Goal: Task Accomplishment & Management: Manage account settings

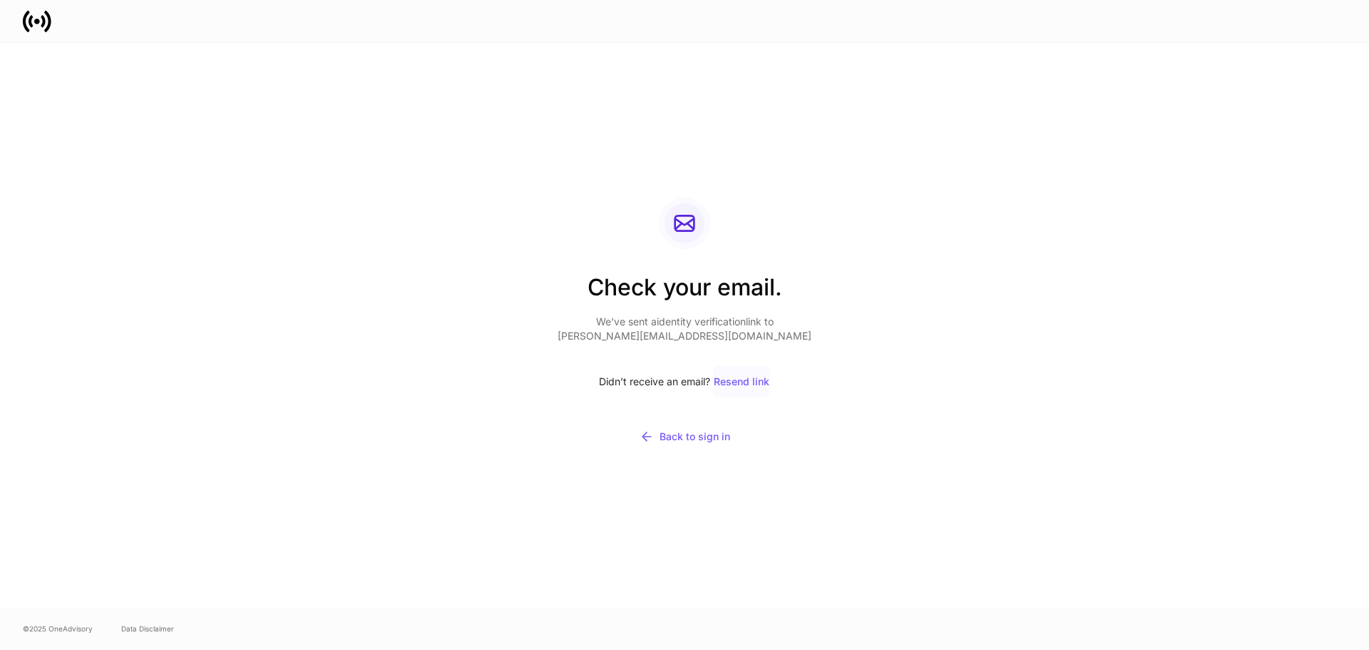
click at [744, 382] on div "Resend link" at bounding box center [742, 382] width 56 height 10
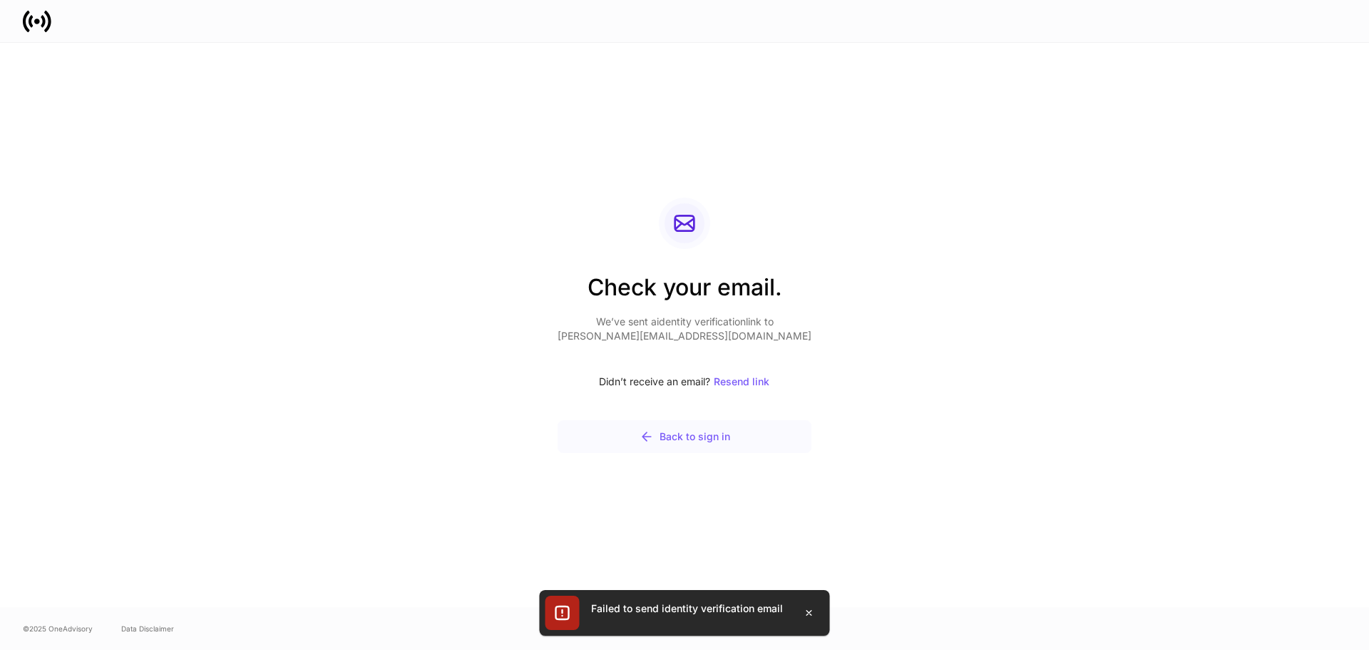
click at [720, 439] on div "Back to sign in" at bounding box center [685, 436] width 91 height 14
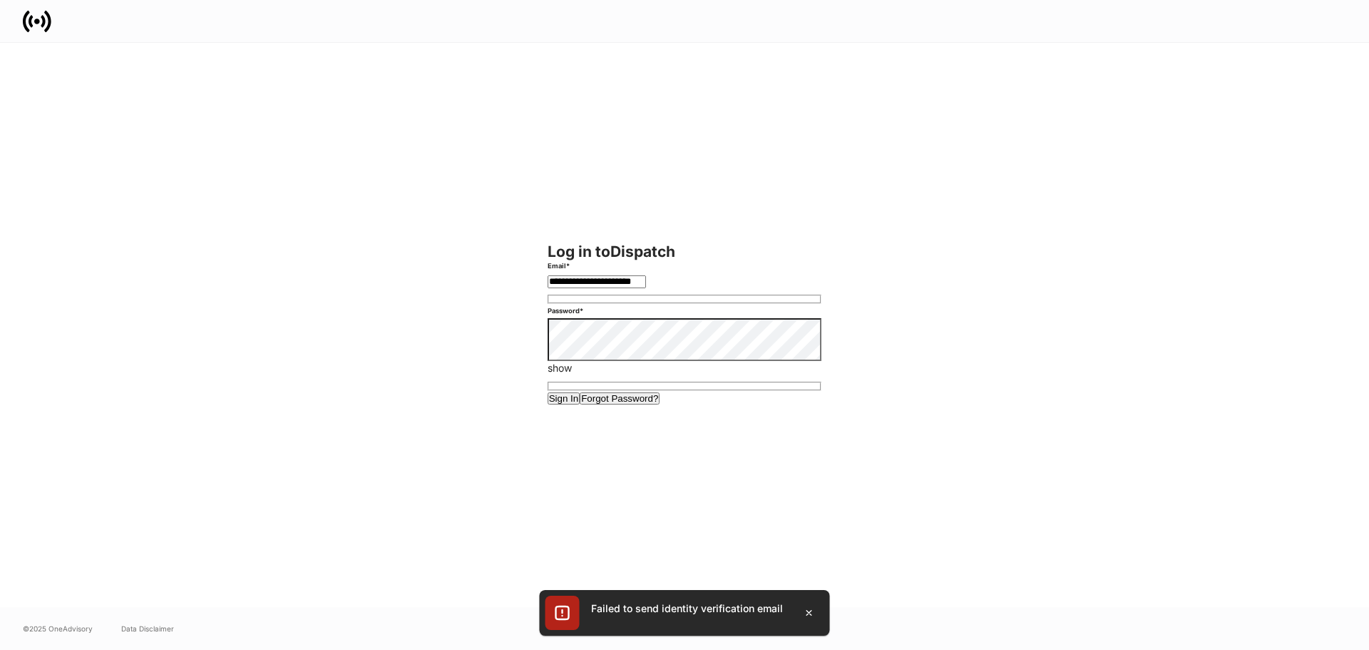
click at [548, 392] on button "Sign In" at bounding box center [564, 398] width 33 height 12
click at [580, 404] on button "Sign In" at bounding box center [564, 398] width 33 height 12
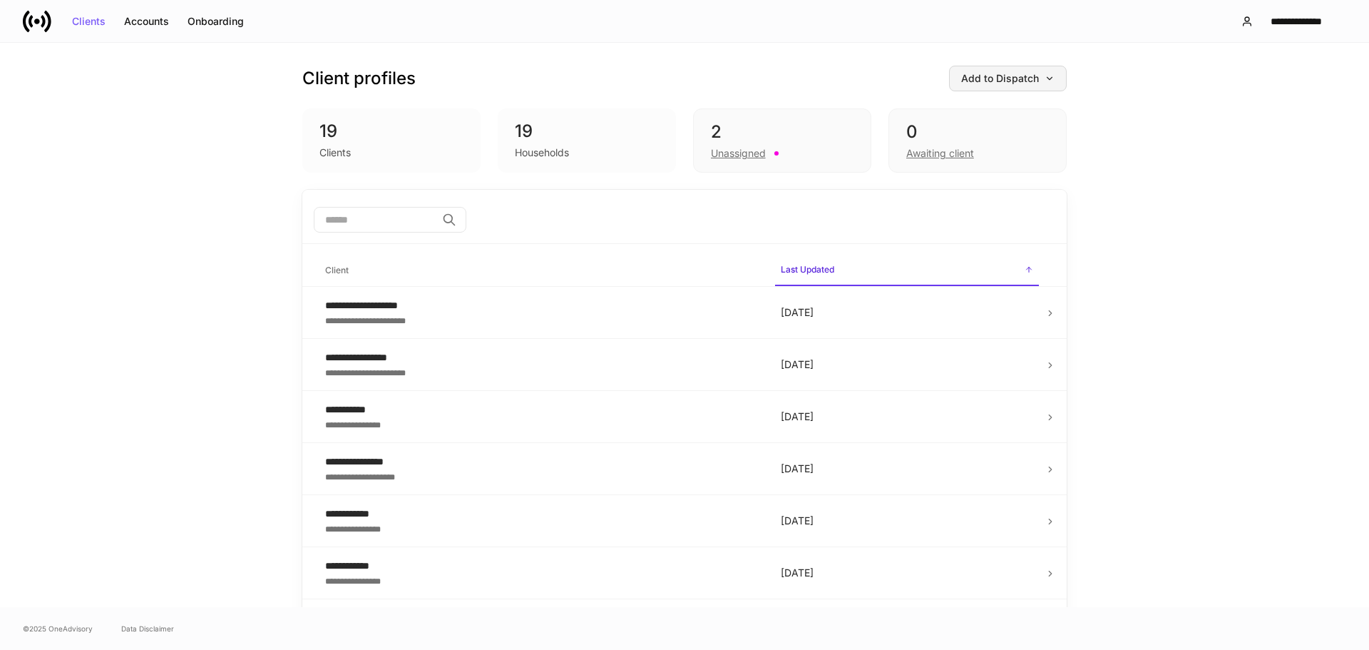
click at [1029, 76] on div "Add to Dispatch" at bounding box center [1007, 78] width 93 height 10
click at [1029, 76] on div at bounding box center [684, 325] width 1369 height 650
click at [778, 121] on div "2" at bounding box center [782, 132] width 143 height 23
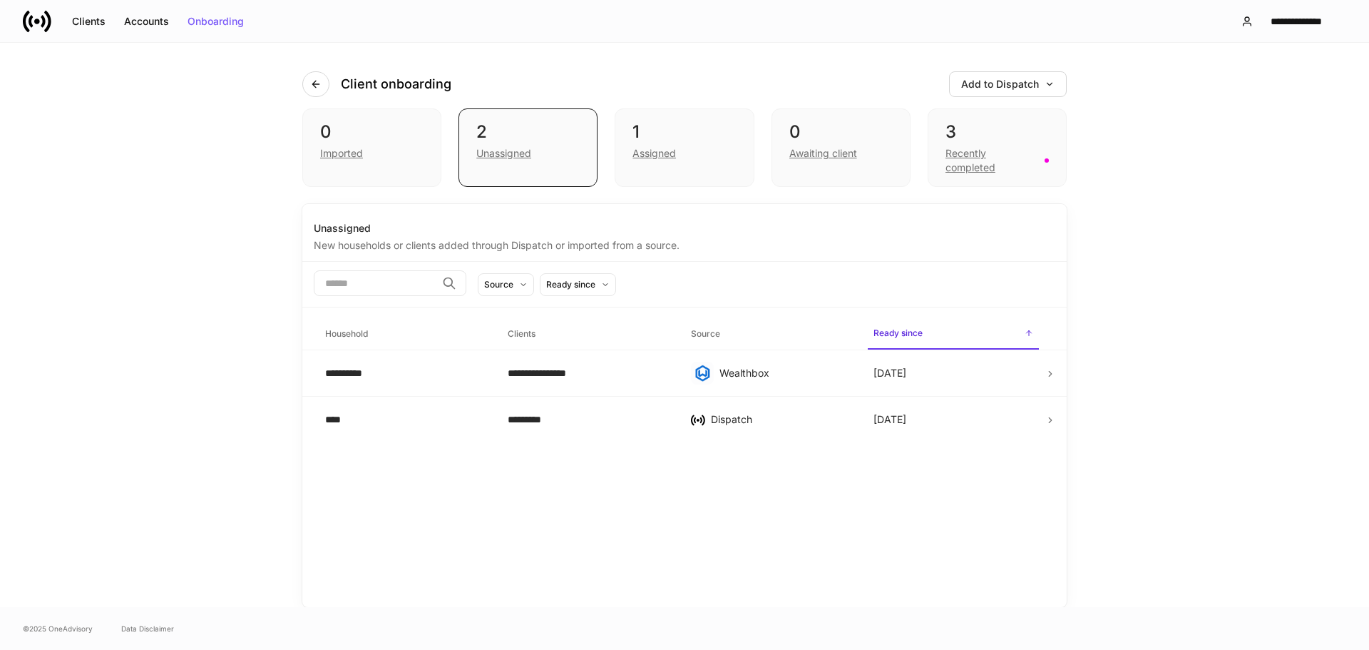
click at [42, 16] on icon at bounding box center [43, 21] width 4 height 12
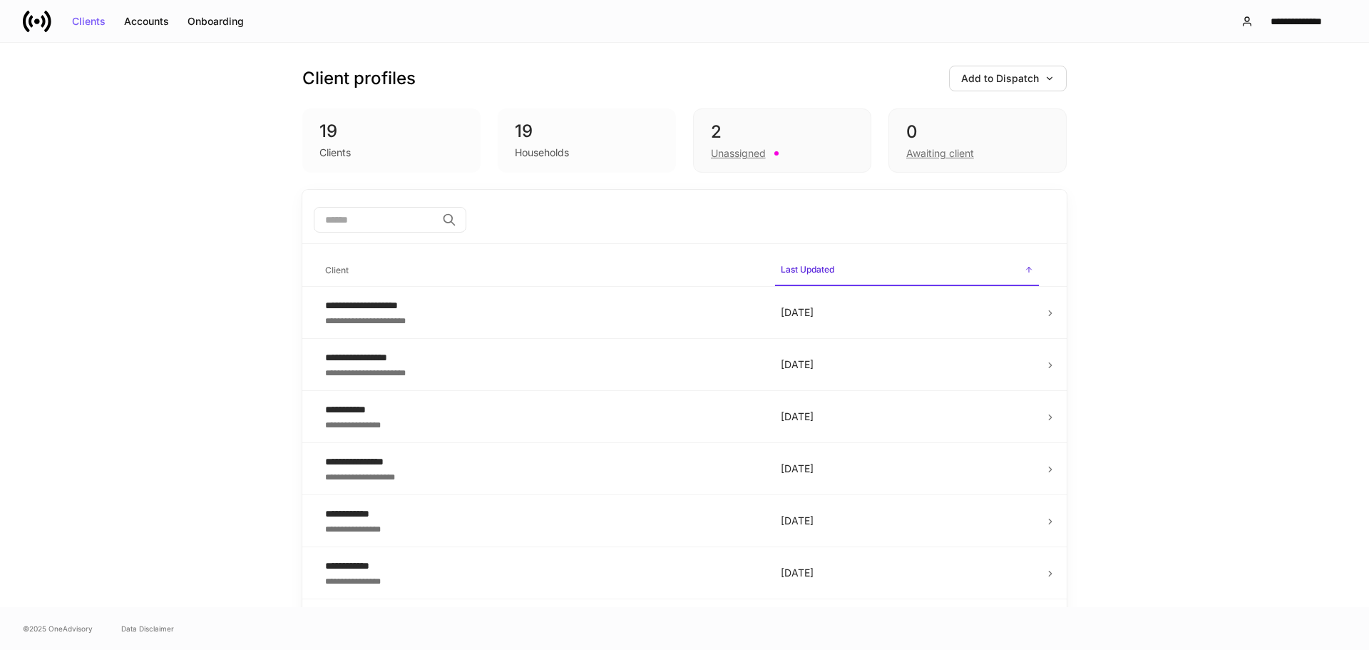
drag, startPoint x: 1237, startPoint y: 144, endPoint x: 1253, endPoint y: 62, distance: 83.6
click at [1251, 83] on div "**********" at bounding box center [684, 325] width 1369 height 564
click at [1249, 10] on button "**********" at bounding box center [1287, 22] width 117 height 26
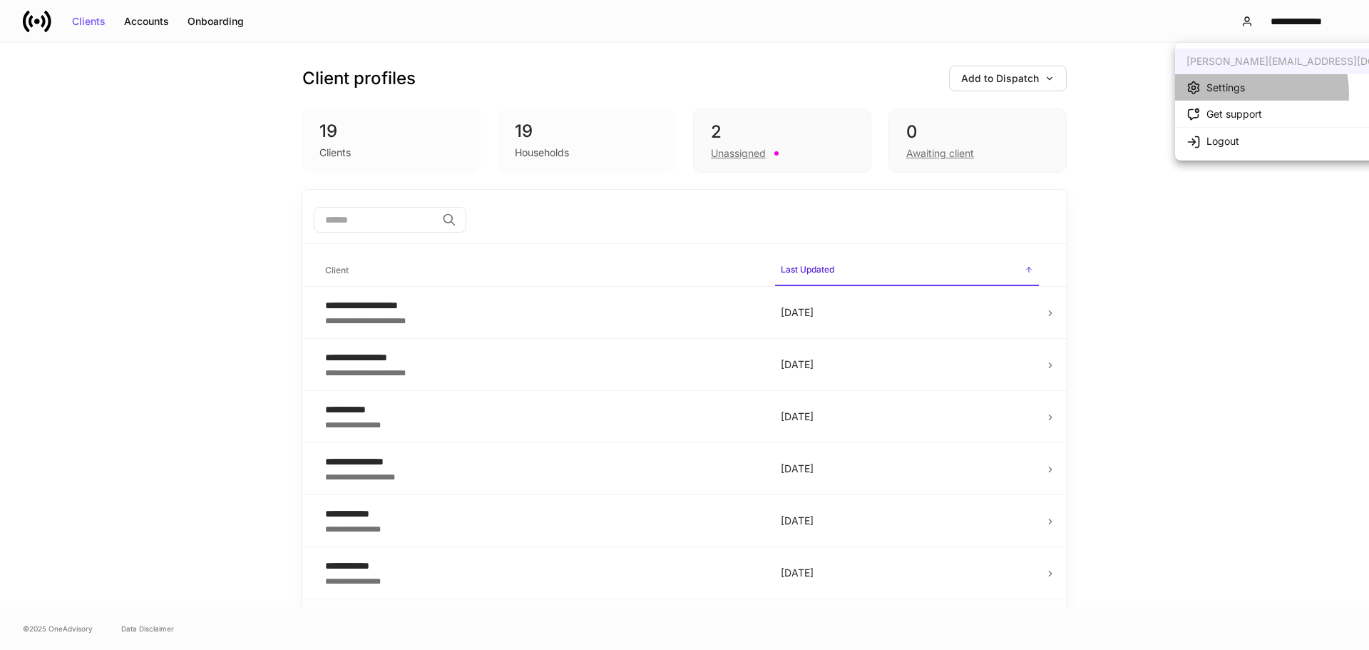
click at [1235, 94] on div "Settings" at bounding box center [1226, 88] width 39 height 14
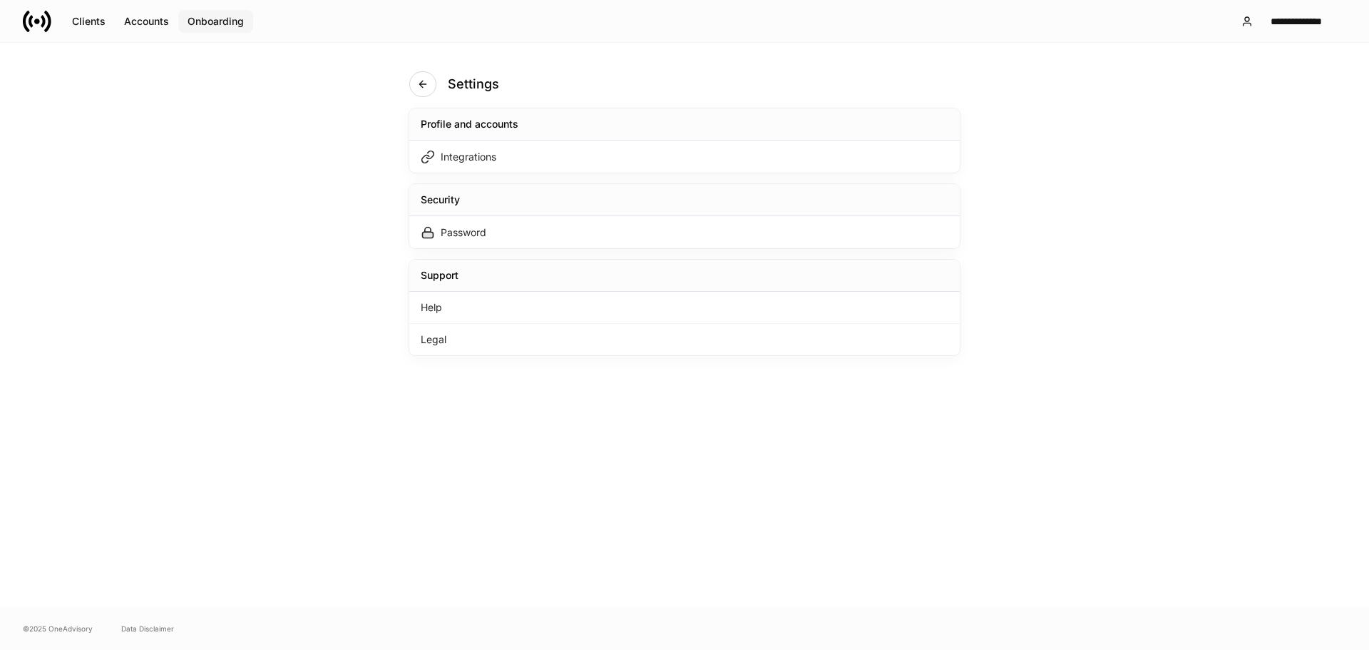
click at [193, 10] on button "Onboarding" at bounding box center [215, 21] width 75 height 23
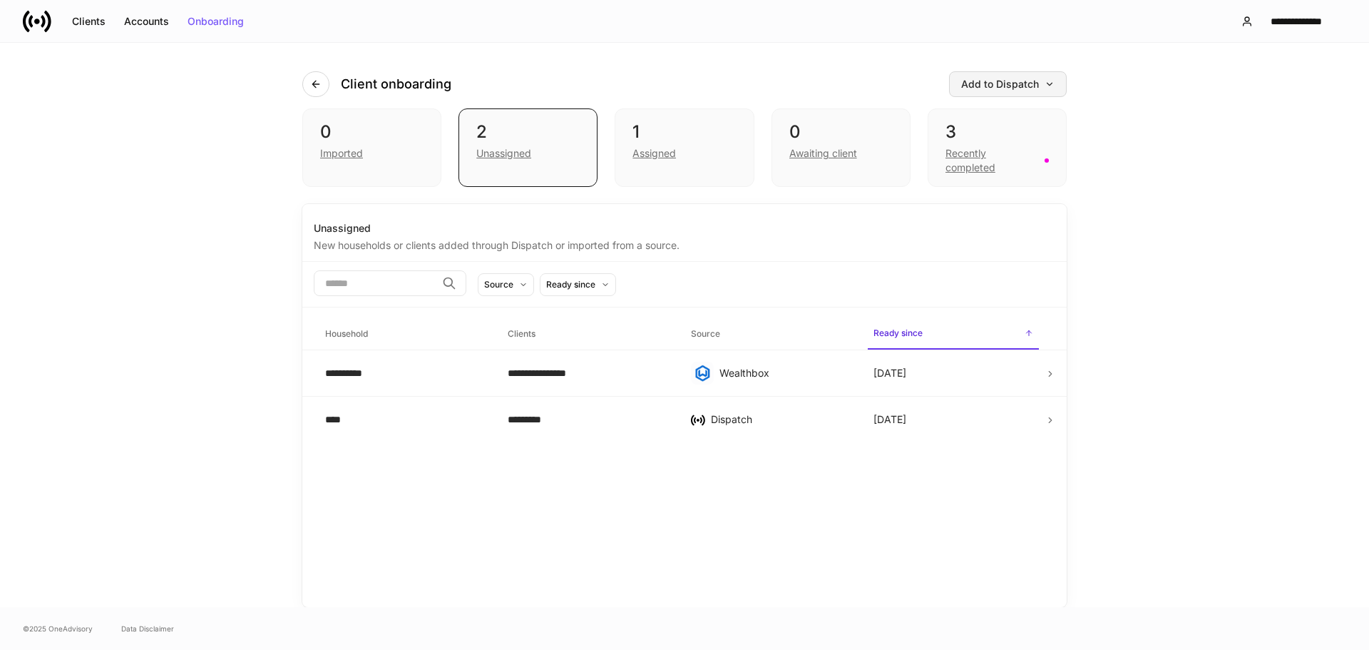
click at [978, 88] on div "Add to Dispatch" at bounding box center [1007, 84] width 93 height 10
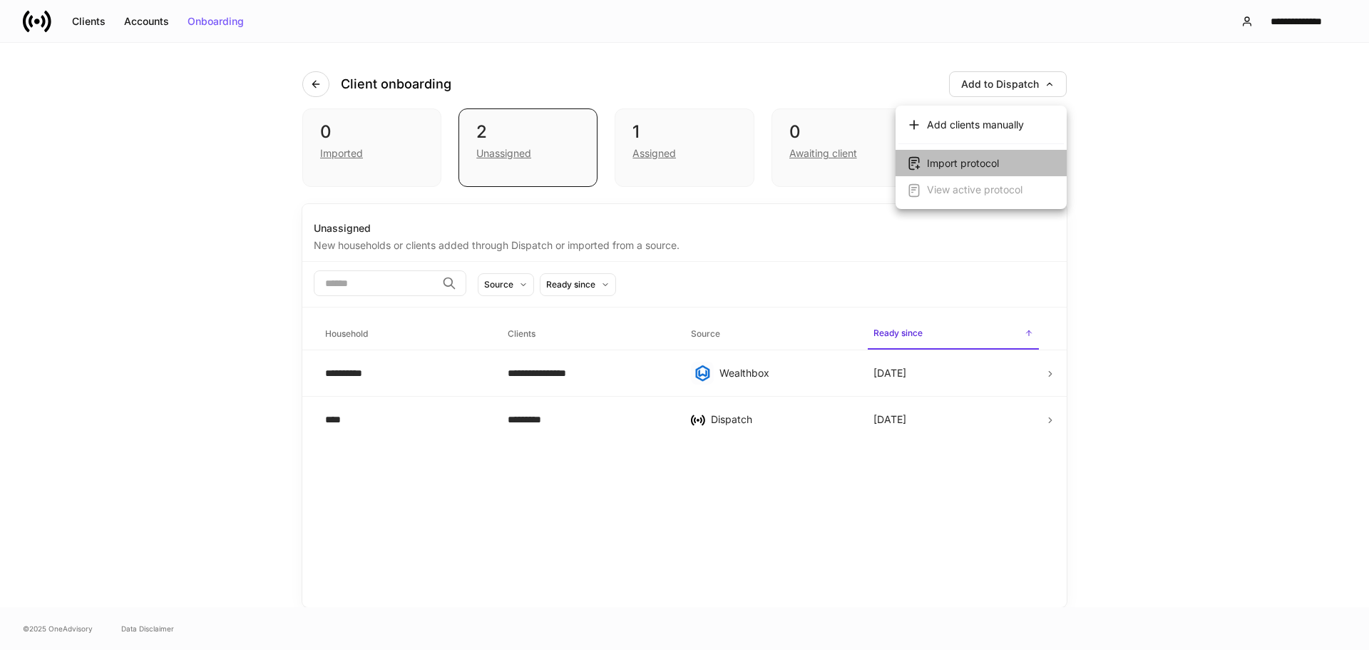
click at [985, 169] on div "Import protocol" at bounding box center [963, 163] width 72 height 14
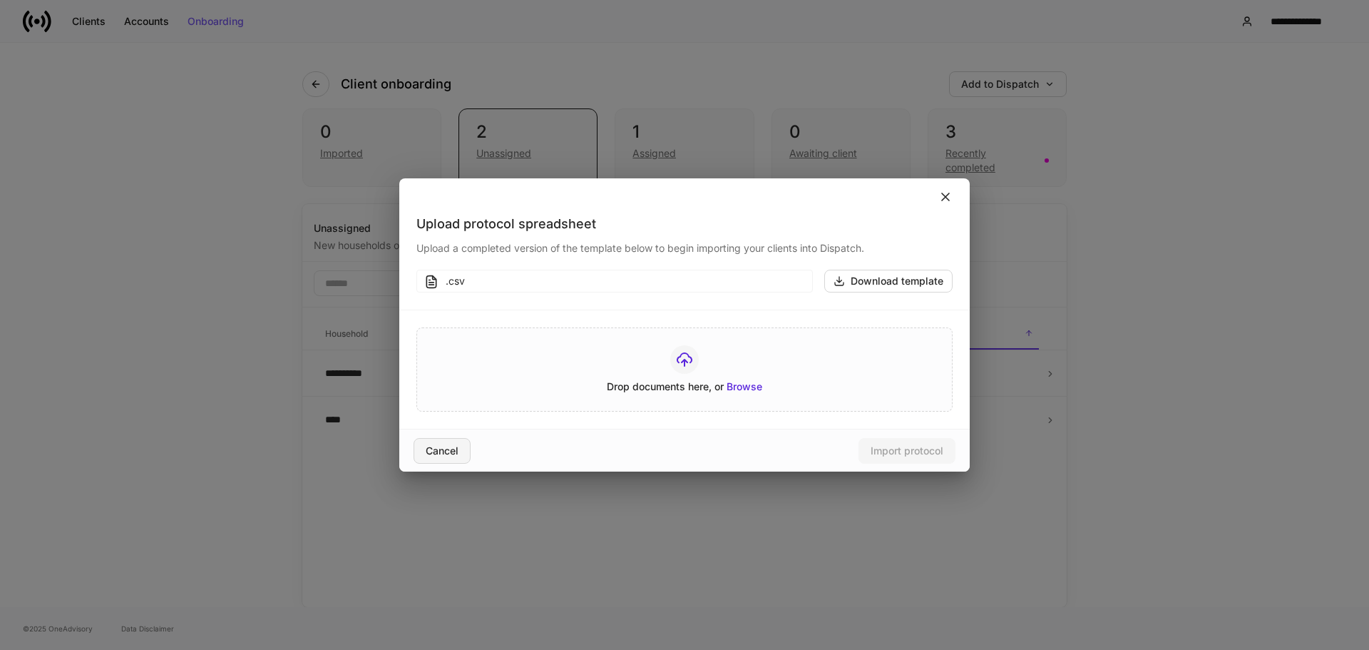
drag, startPoint x: 432, startPoint y: 450, endPoint x: 436, endPoint y: 418, distance: 32.3
click at [433, 449] on div "Cancel" at bounding box center [442, 451] width 33 height 10
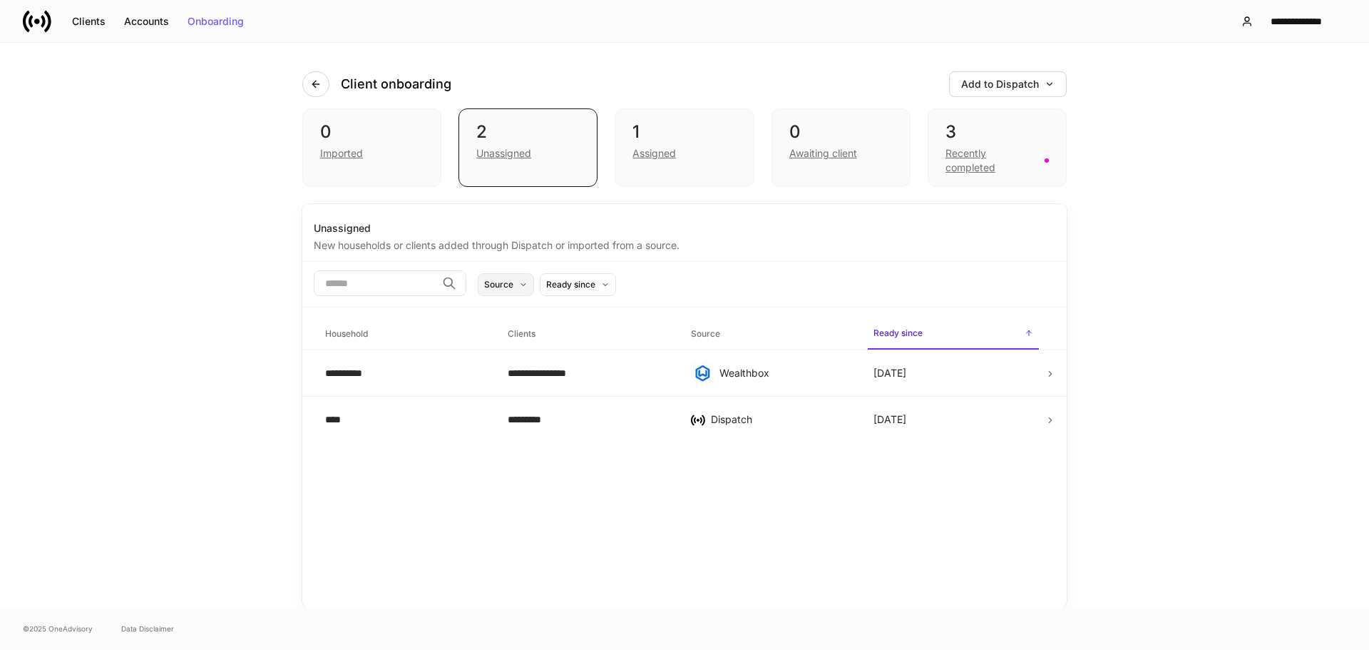
click at [534, 286] on button "Source" at bounding box center [506, 284] width 56 height 23
click at [554, 286] on div at bounding box center [684, 325] width 1369 height 650
click at [534, 286] on button "Source" at bounding box center [506, 284] width 56 height 23
click at [554, 286] on div at bounding box center [684, 325] width 1369 height 650
click at [595, 288] on div "Ready since" at bounding box center [570, 284] width 49 height 14
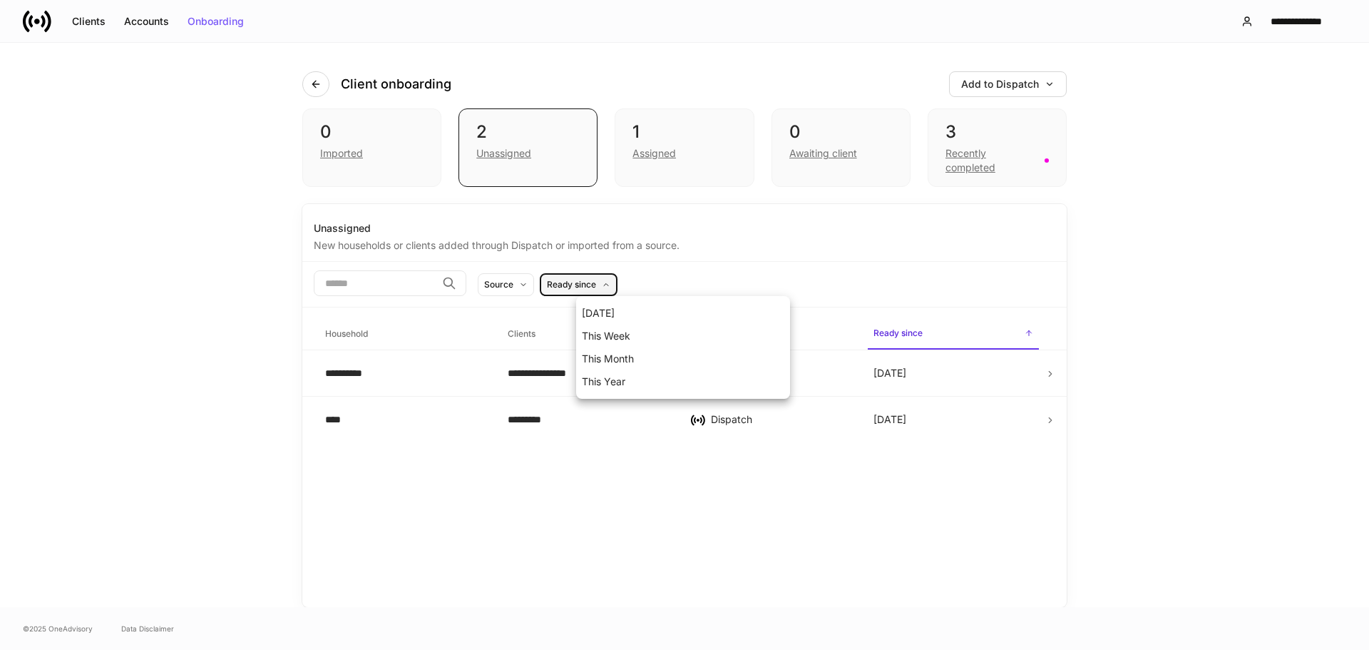
click at [614, 288] on div at bounding box center [684, 325] width 1369 height 650
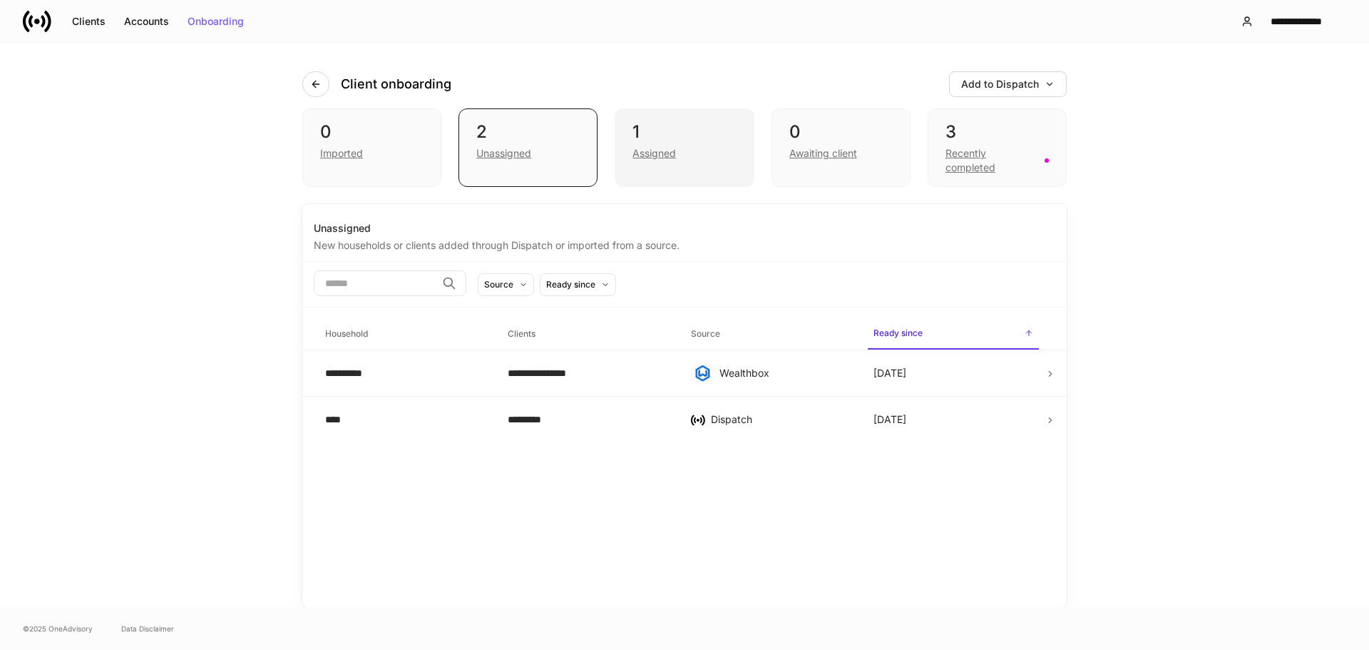
click at [628, 145] on div "1 Assigned" at bounding box center [684, 147] width 139 height 78
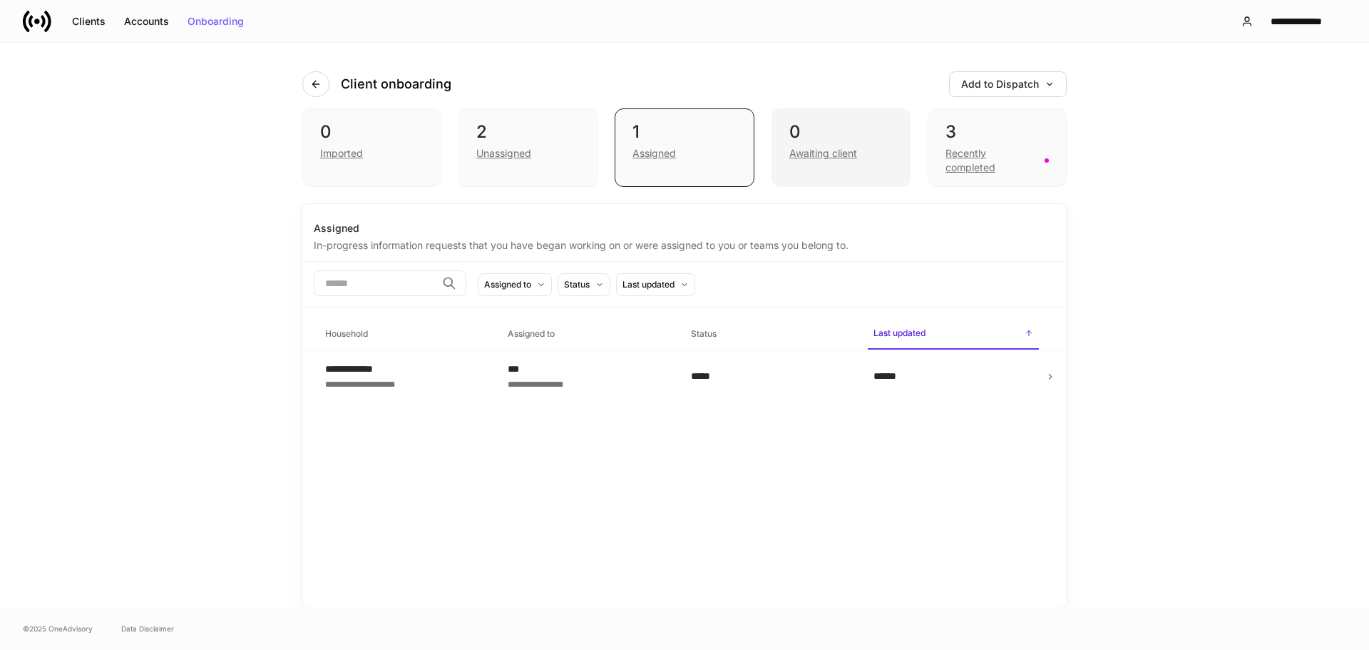
click at [856, 123] on div "0" at bounding box center [840, 132] width 103 height 23
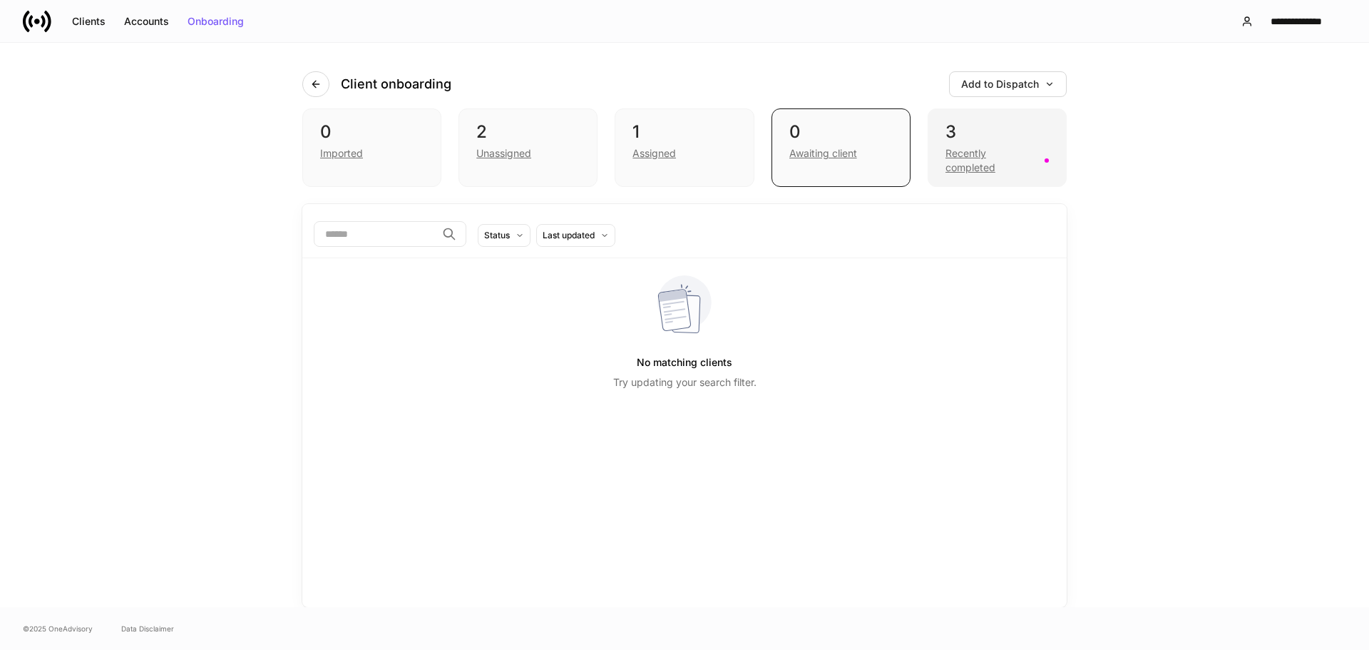
click at [983, 140] on div "3" at bounding box center [997, 132] width 103 height 23
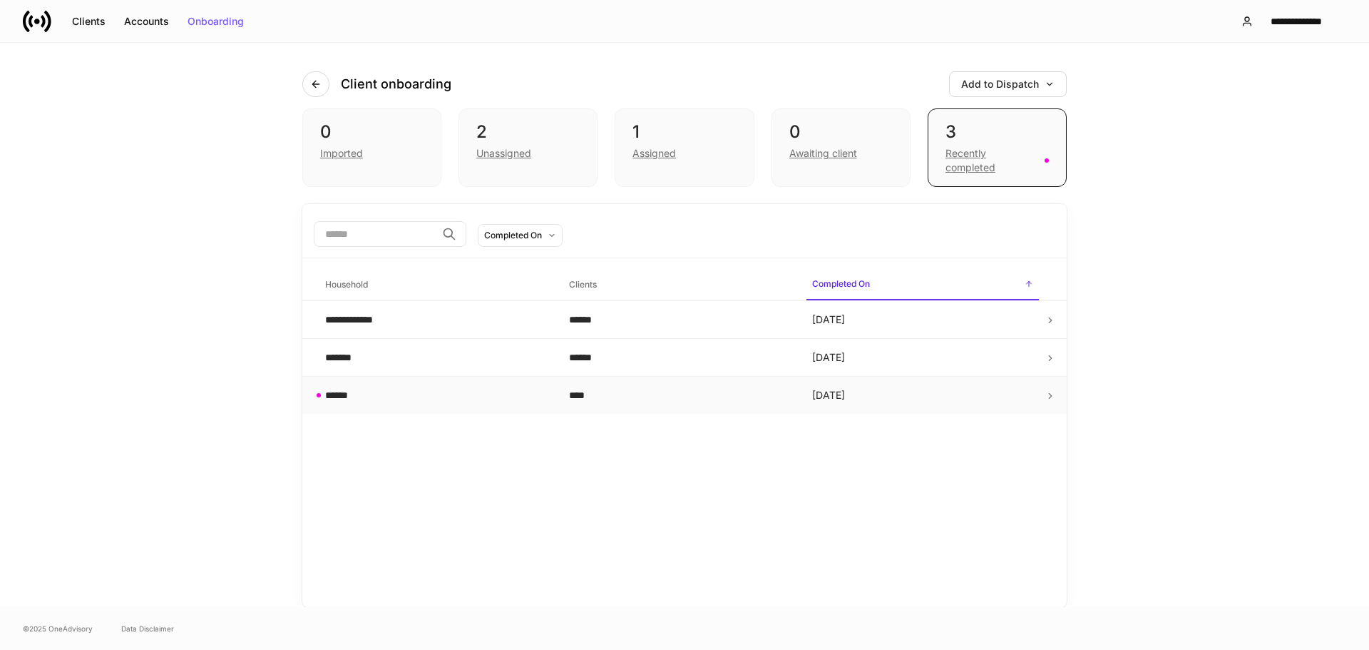
click at [1053, 394] on icon at bounding box center [1050, 396] width 10 height 10
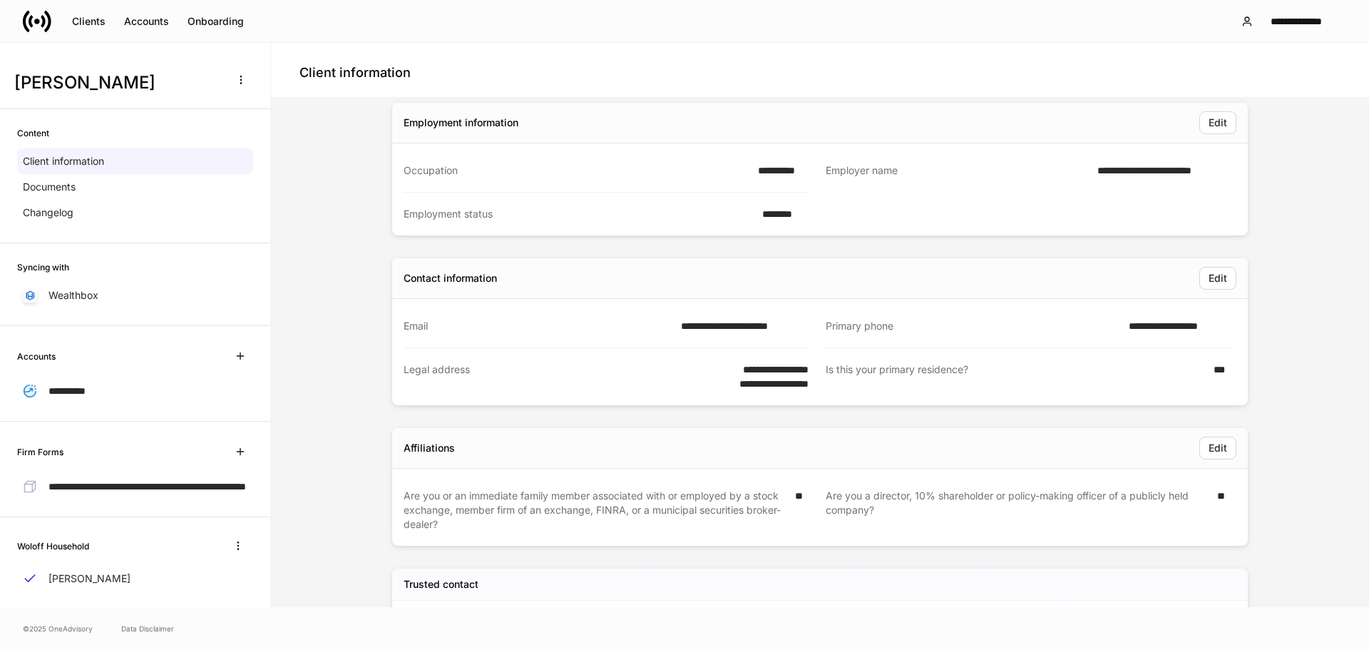
scroll to position [388, 0]
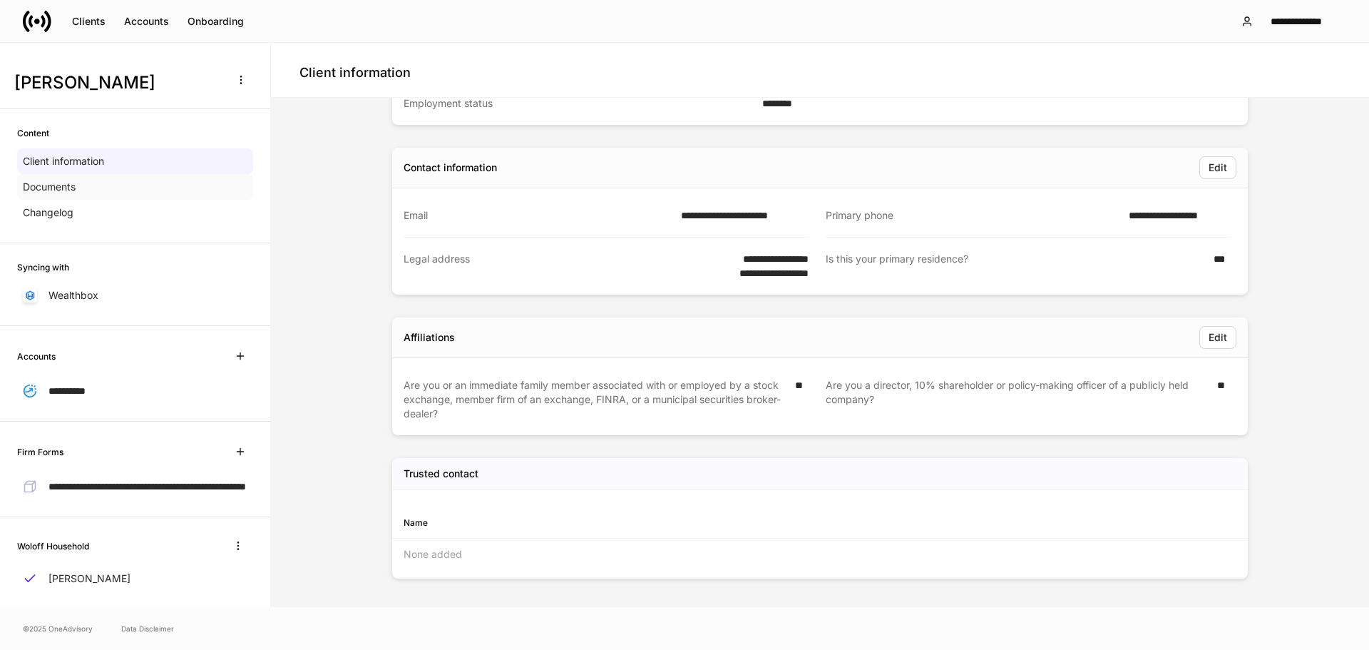
click at [136, 190] on div "Documents" at bounding box center [135, 187] width 236 height 26
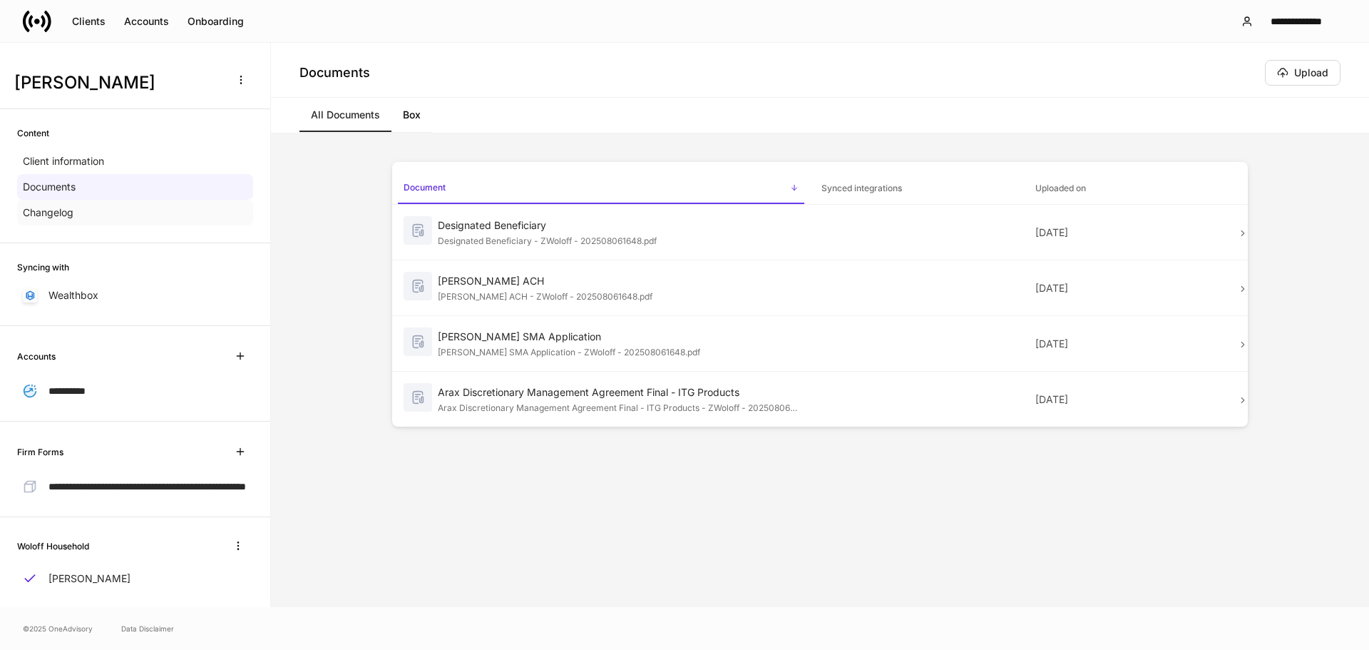
click at [91, 213] on div "Changelog" at bounding box center [135, 213] width 236 height 26
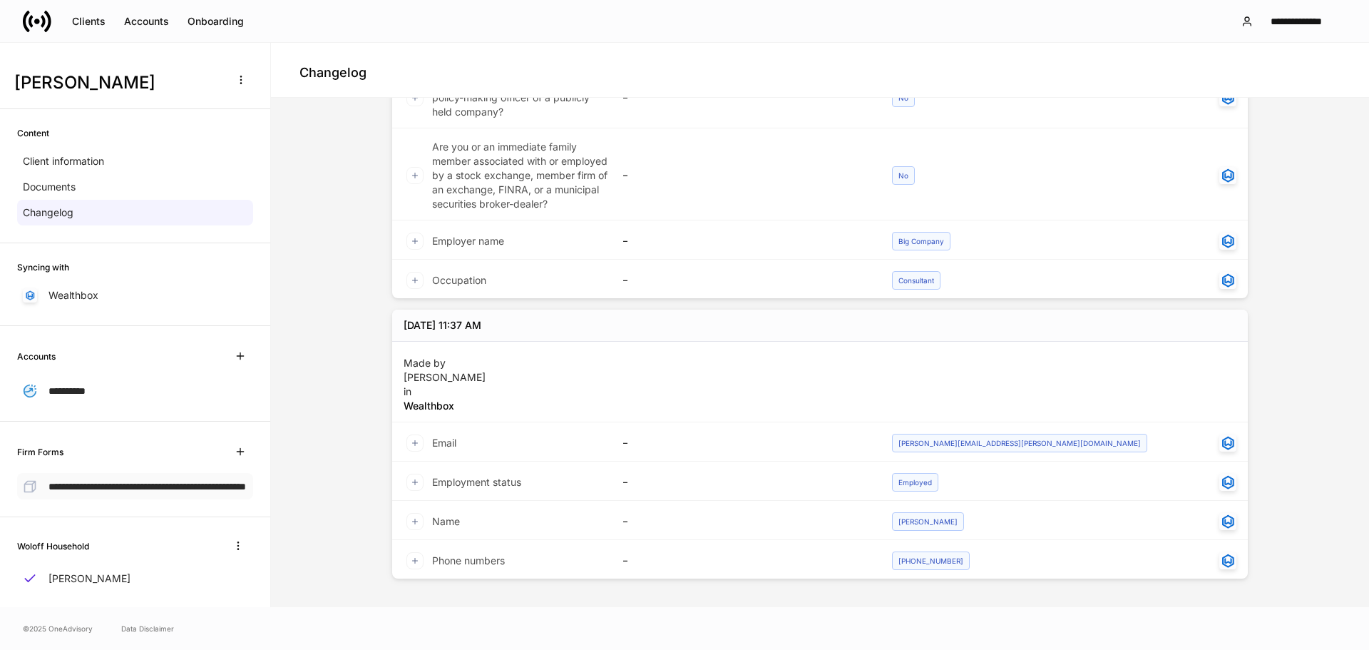
scroll to position [38, 0]
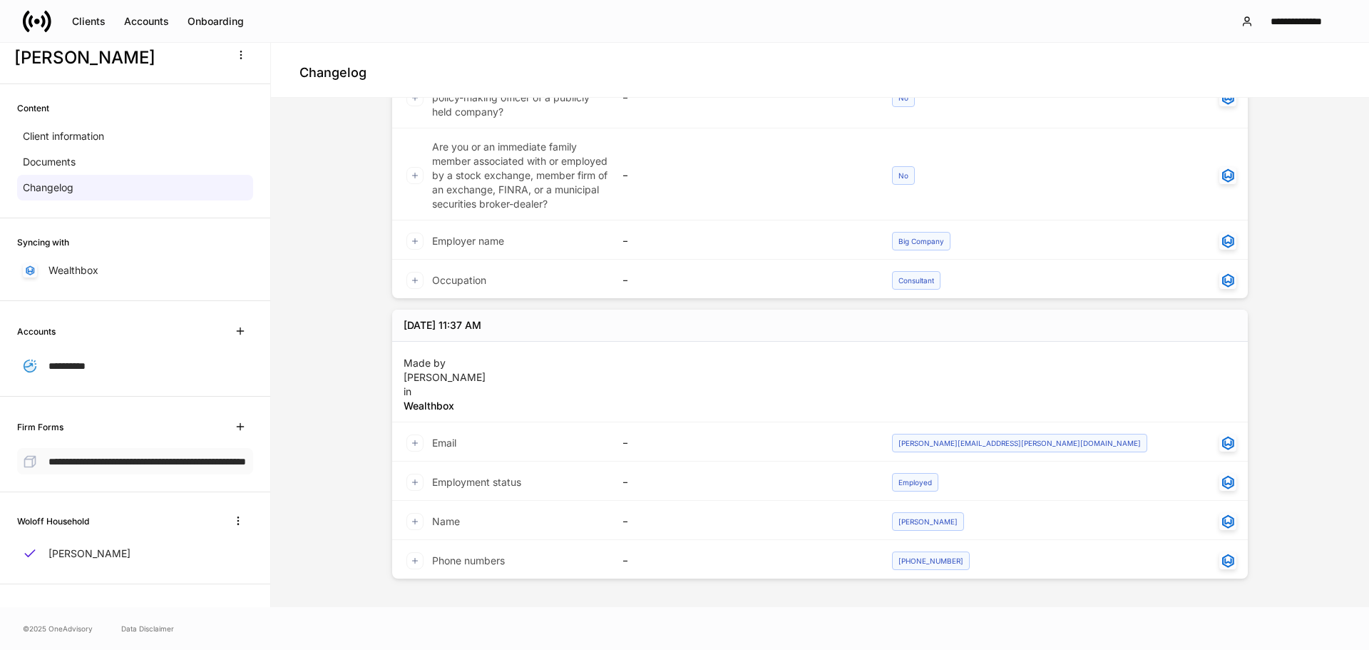
click at [141, 459] on span "**********" at bounding box center [147, 461] width 198 height 10
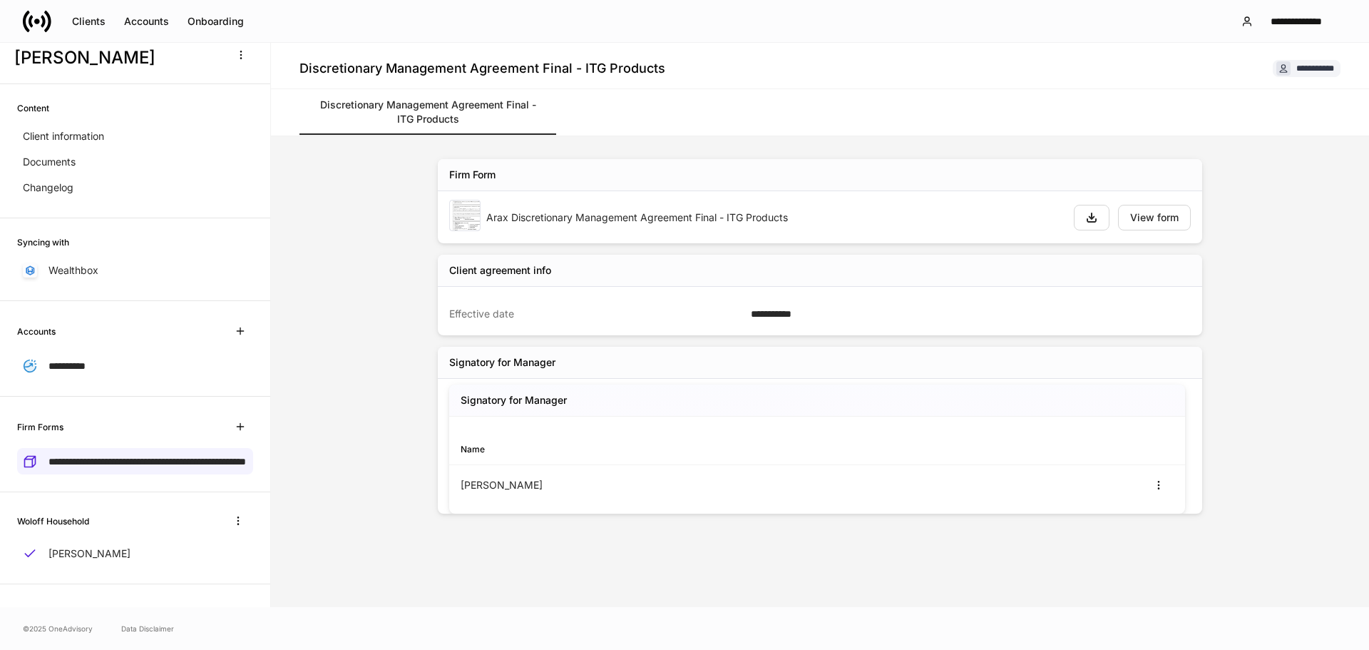
click at [566, 212] on div "Arax Discretionary Management Agreement Final - ITG Products" at bounding box center [774, 217] width 576 height 14
click at [568, 216] on div "Arax Discretionary Management Agreement Final - ITG Products" at bounding box center [774, 217] width 576 height 14
drag, startPoint x: 568, startPoint y: 218, endPoint x: 577, endPoint y: 251, distance: 34.6
click at [569, 219] on div "Arax Discretionary Management Agreement Final - ITG Products" at bounding box center [774, 217] width 576 height 14
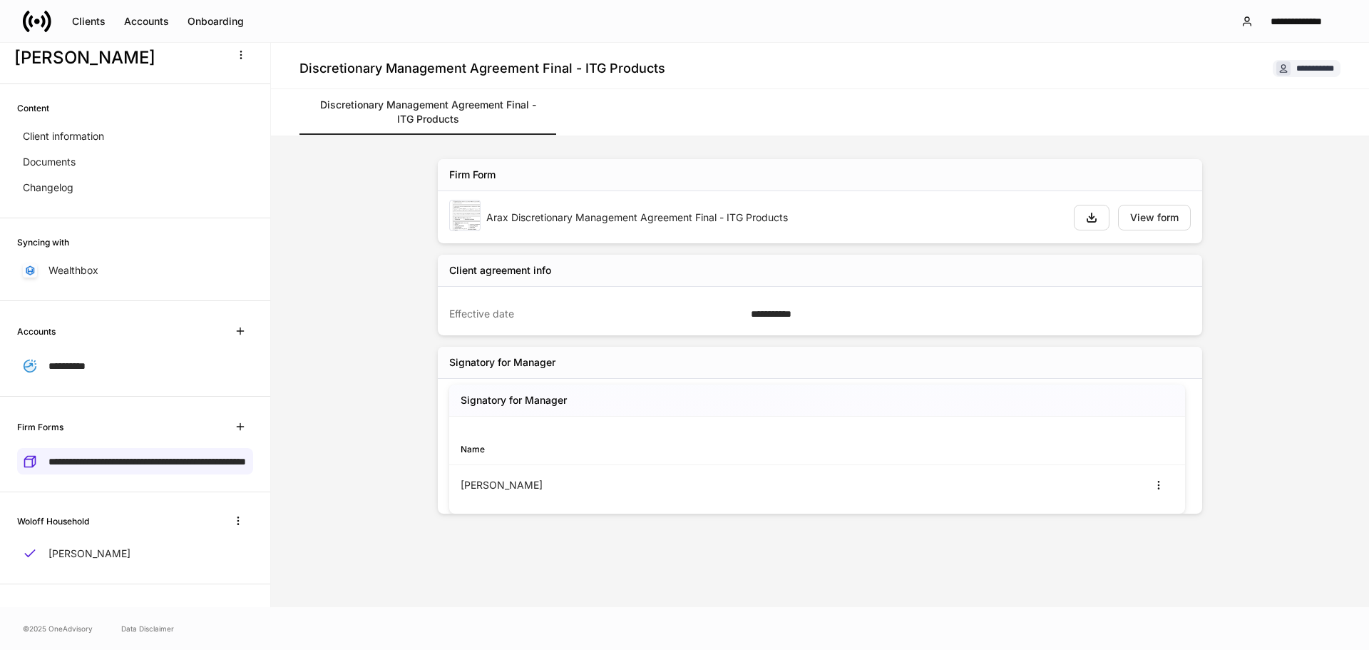
click at [421, 333] on div "**********" at bounding box center [820, 371] width 856 height 471
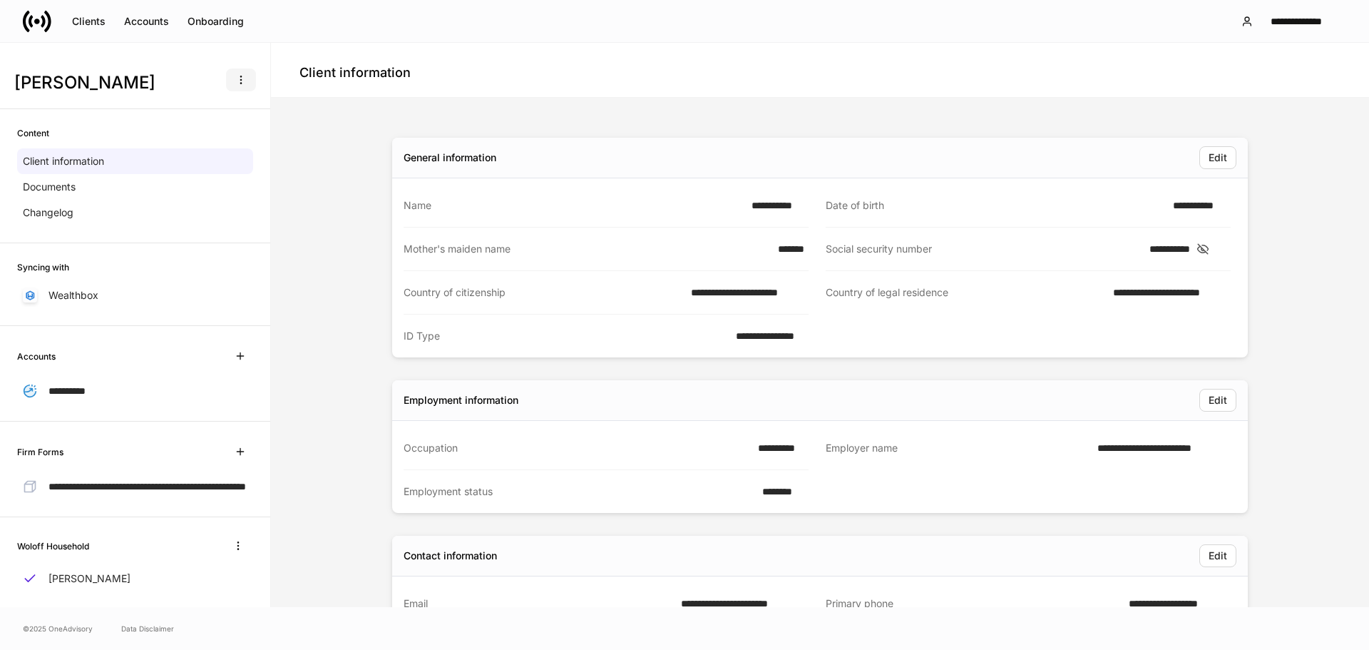
click at [235, 79] on icon "button" at bounding box center [240, 79] width 11 height 11
click at [228, 77] on div at bounding box center [684, 325] width 1369 height 650
click at [135, 23] on div "Accounts" at bounding box center [146, 21] width 45 height 10
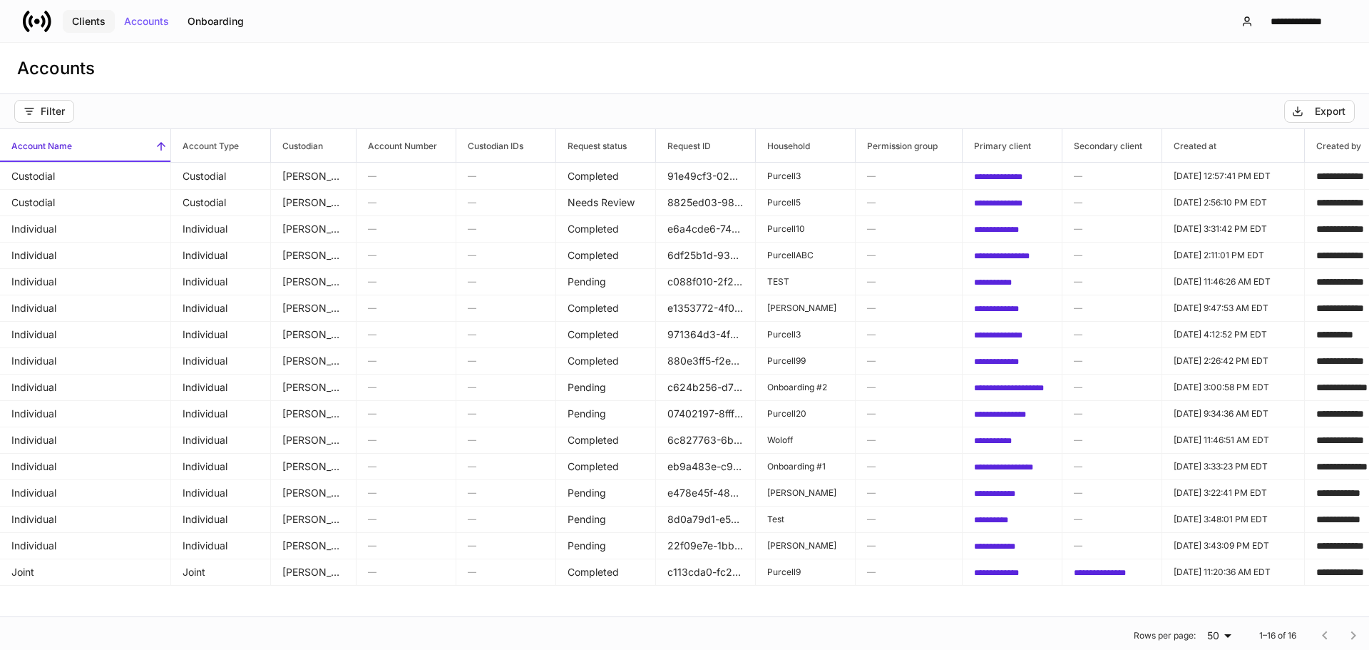
click at [93, 24] on div "Clients" at bounding box center [89, 21] width 34 height 10
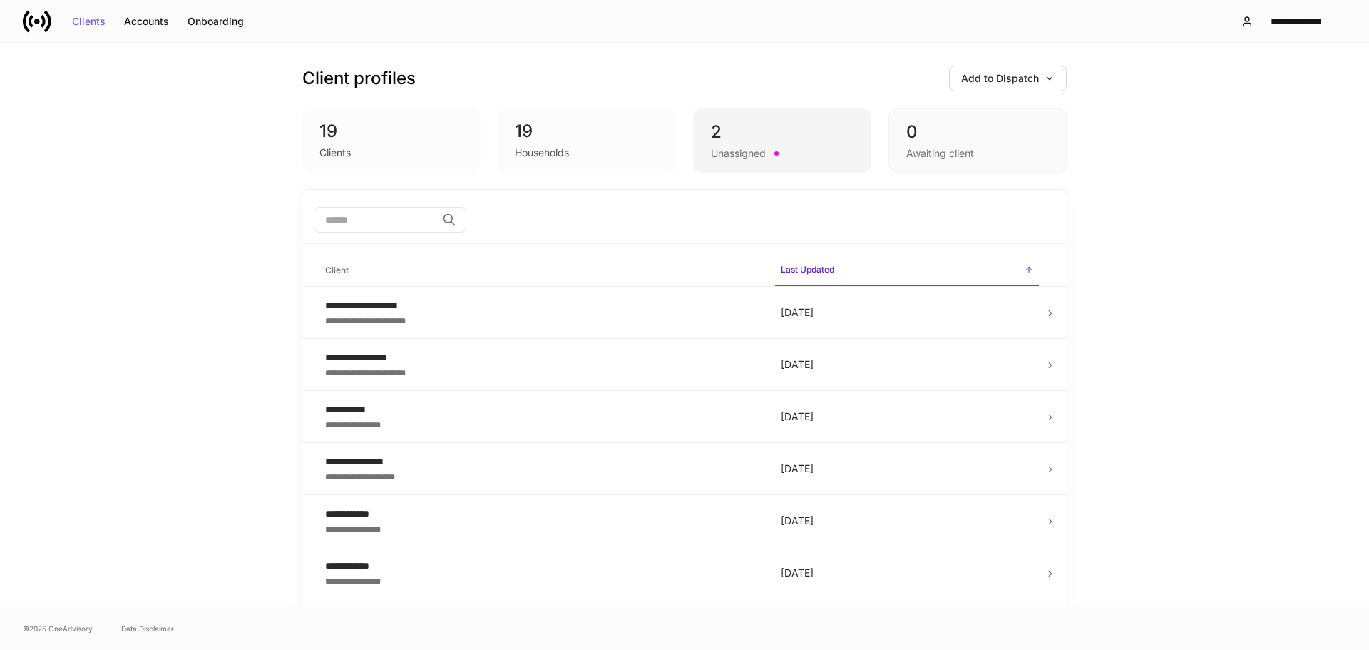
click at [717, 136] on div "2" at bounding box center [782, 132] width 143 height 23
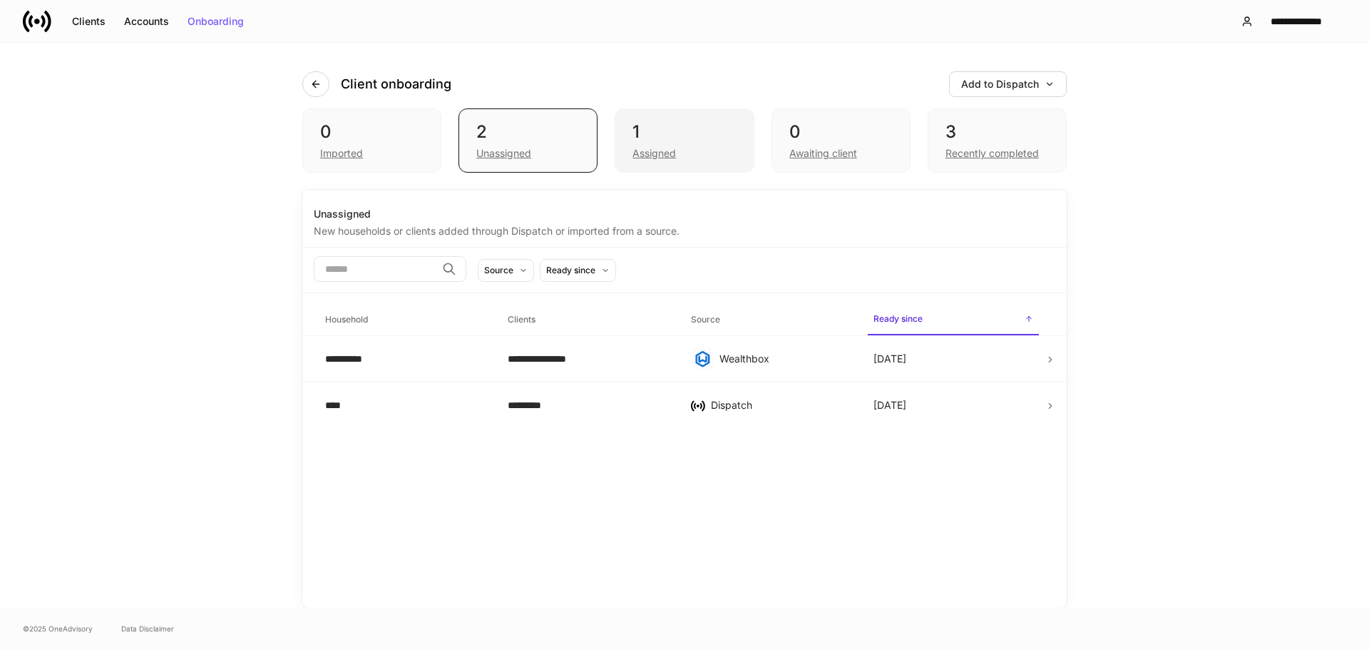
click at [684, 129] on div "1" at bounding box center [684, 132] width 103 height 23
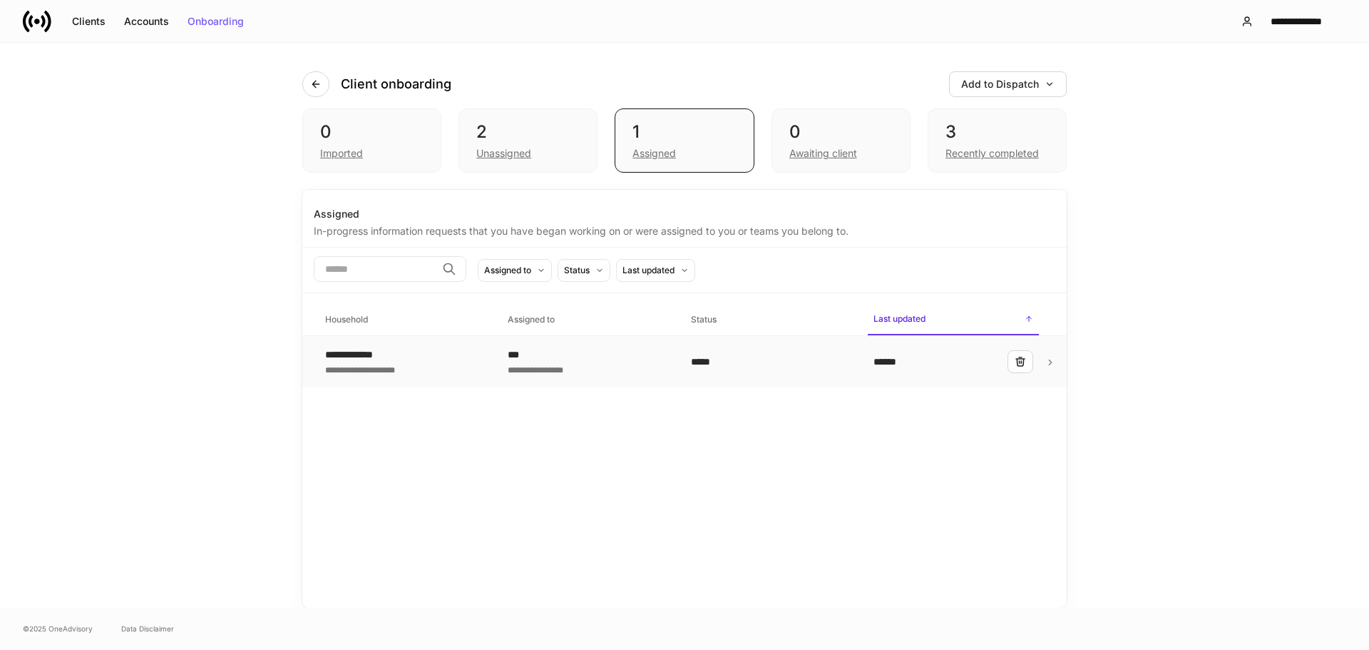
click at [790, 371] on td "*****" at bounding box center [771, 362] width 183 height 52
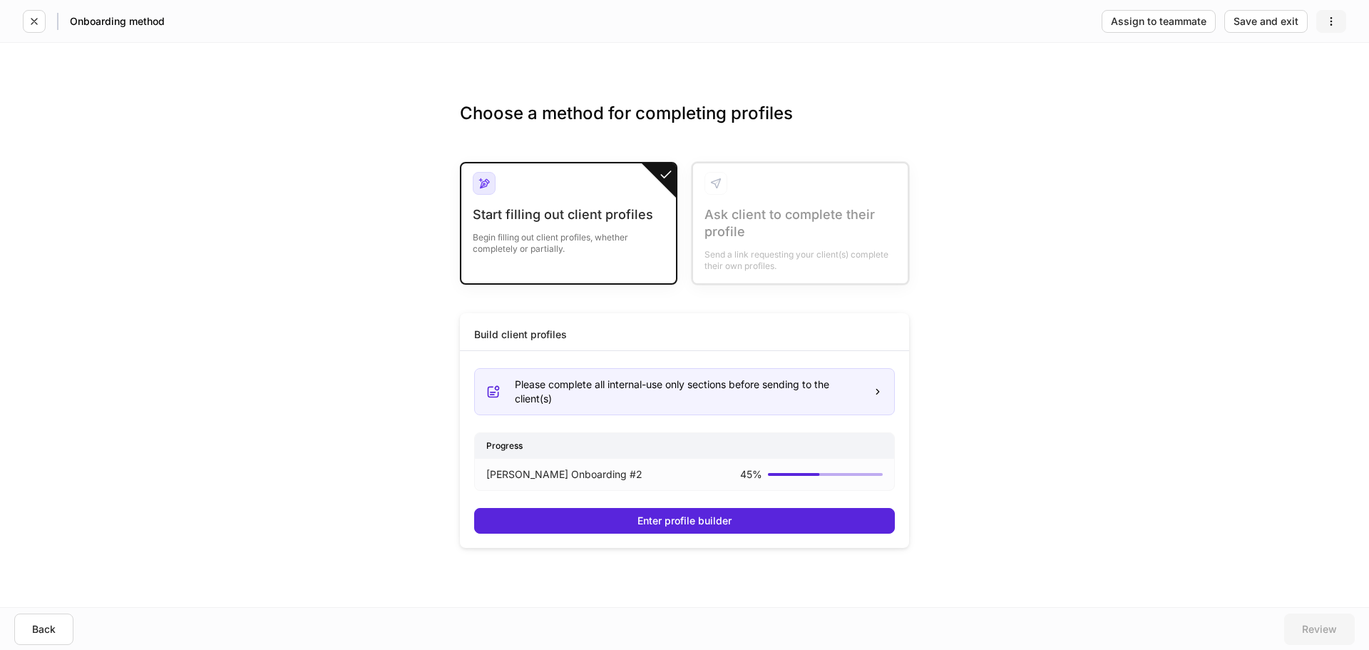
click at [1329, 21] on icon "button" at bounding box center [1331, 21] width 11 height 11
click at [1329, 22] on div at bounding box center [684, 325] width 1369 height 650
click at [732, 404] on div "Please complete all internal-use only sections before sending to the client(s)" at bounding box center [688, 391] width 347 height 29
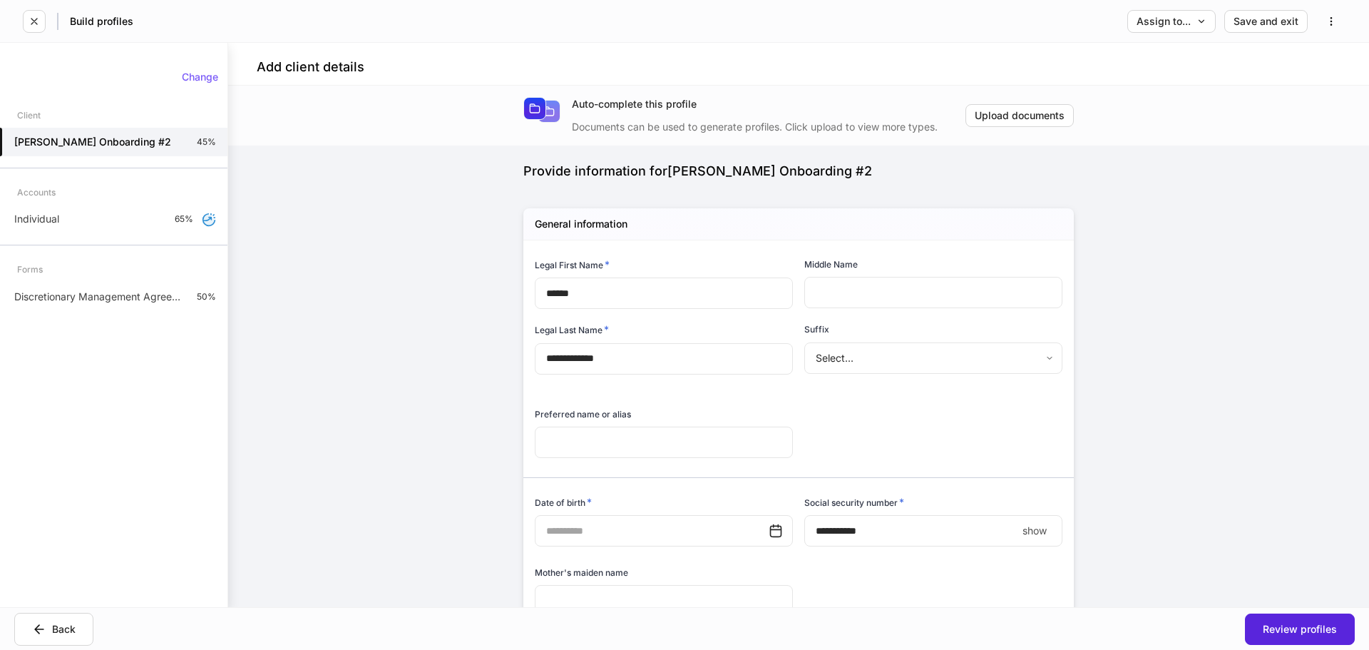
click at [732, 404] on div "Preferred name or alias ​" at bounding box center [658, 425] width 270 height 70
drag, startPoint x: 906, startPoint y: 498, endPoint x: 513, endPoint y: 428, distance: 399.2
click at [35, 25] on icon "button" at bounding box center [34, 21] width 11 height 11
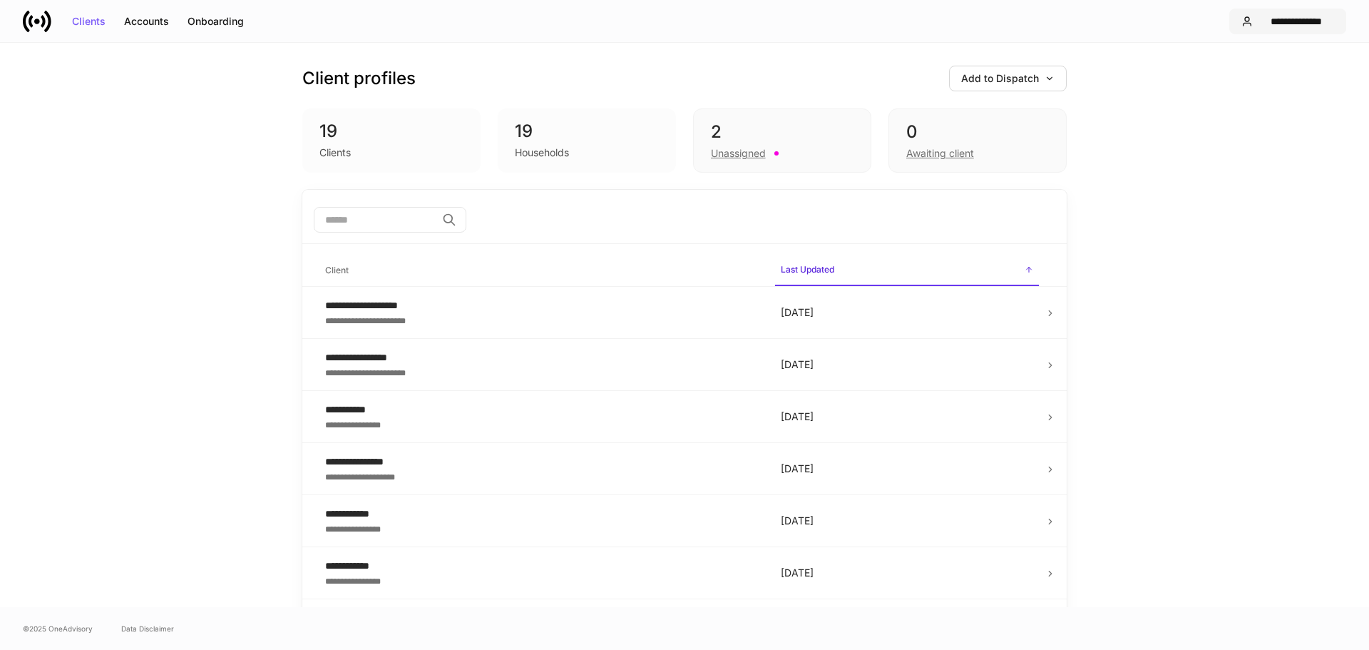
click at [1263, 30] on button "**********" at bounding box center [1287, 22] width 117 height 26
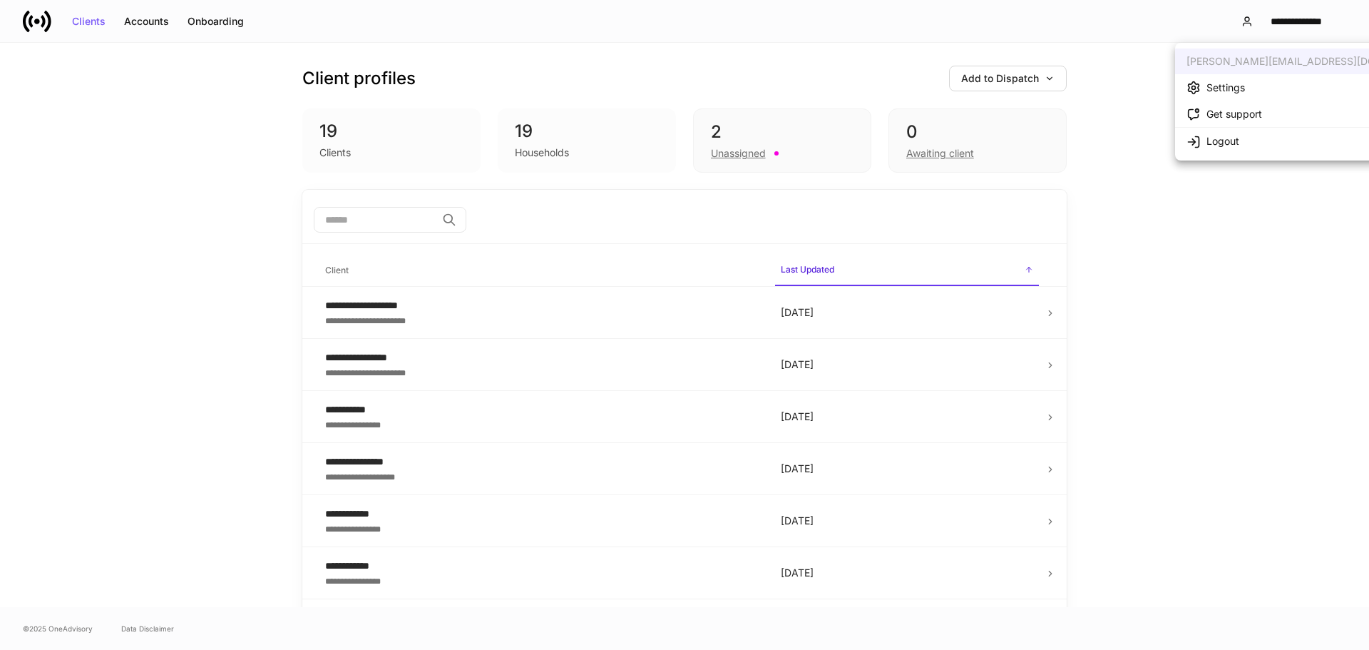
click at [1261, 30] on div at bounding box center [684, 325] width 1369 height 650
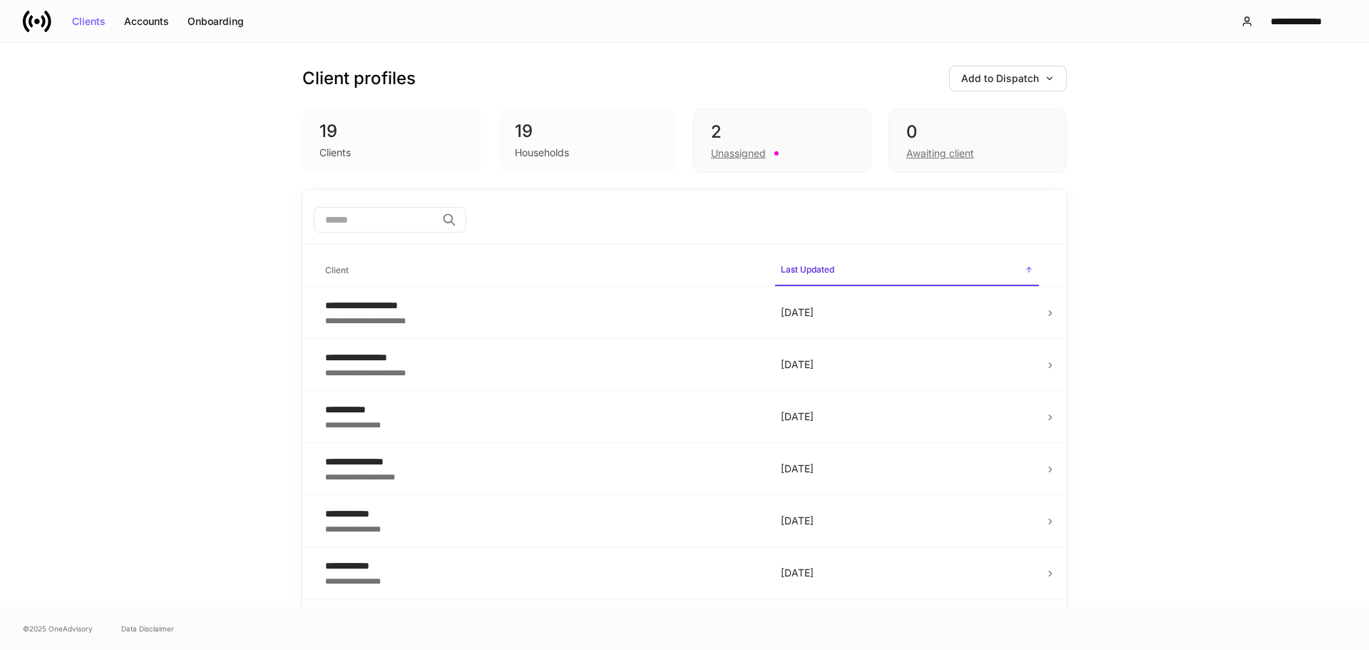
click at [29, 19] on icon at bounding box center [37, 21] width 29 height 29
click at [969, 68] on button "Add to Dispatch" at bounding box center [1008, 79] width 118 height 26
click at [969, 68] on div at bounding box center [684, 325] width 1369 height 650
click at [1257, 27] on button "**********" at bounding box center [1287, 22] width 117 height 26
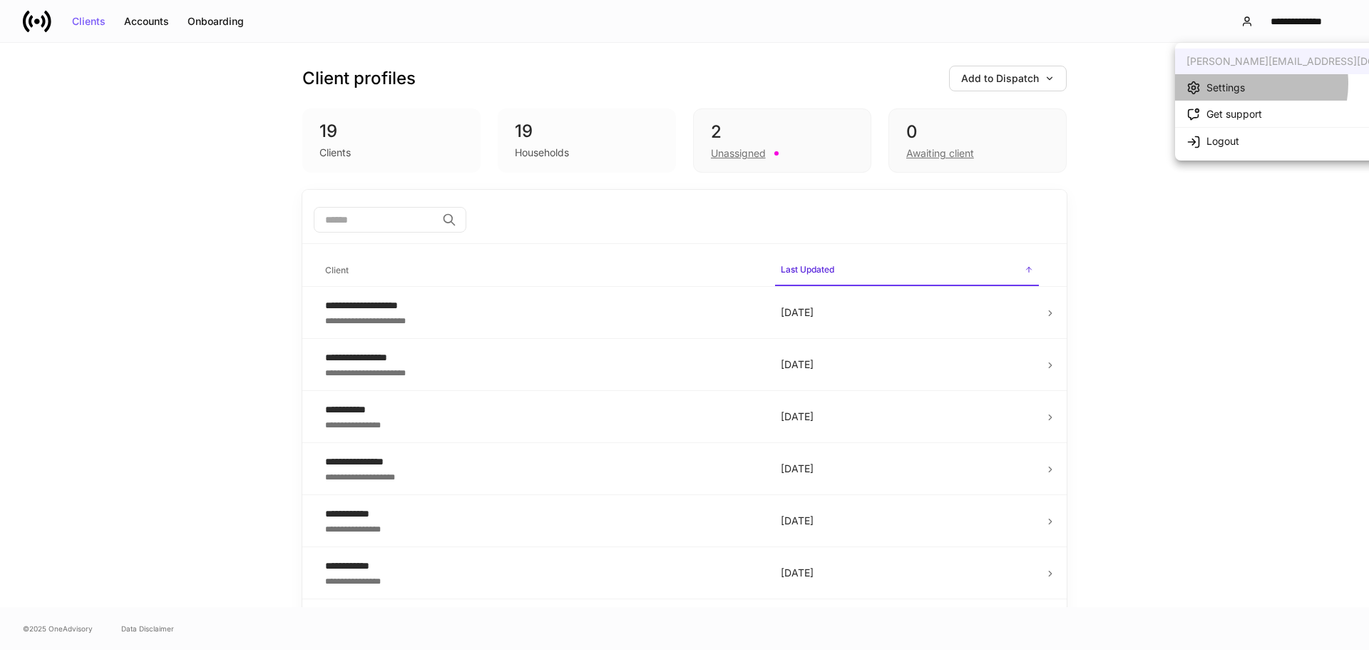
click at [1246, 83] on li "Settings" at bounding box center [1313, 87] width 277 height 26
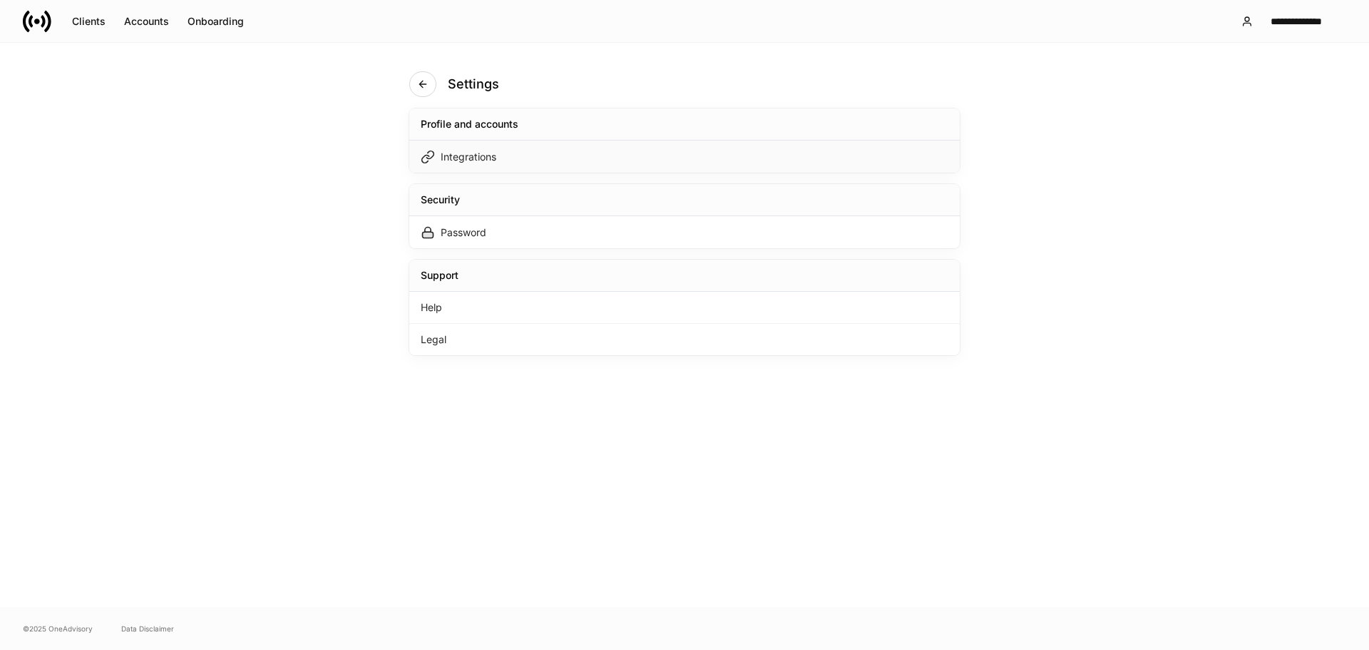
click at [554, 148] on div "Integrations" at bounding box center [684, 156] width 551 height 32
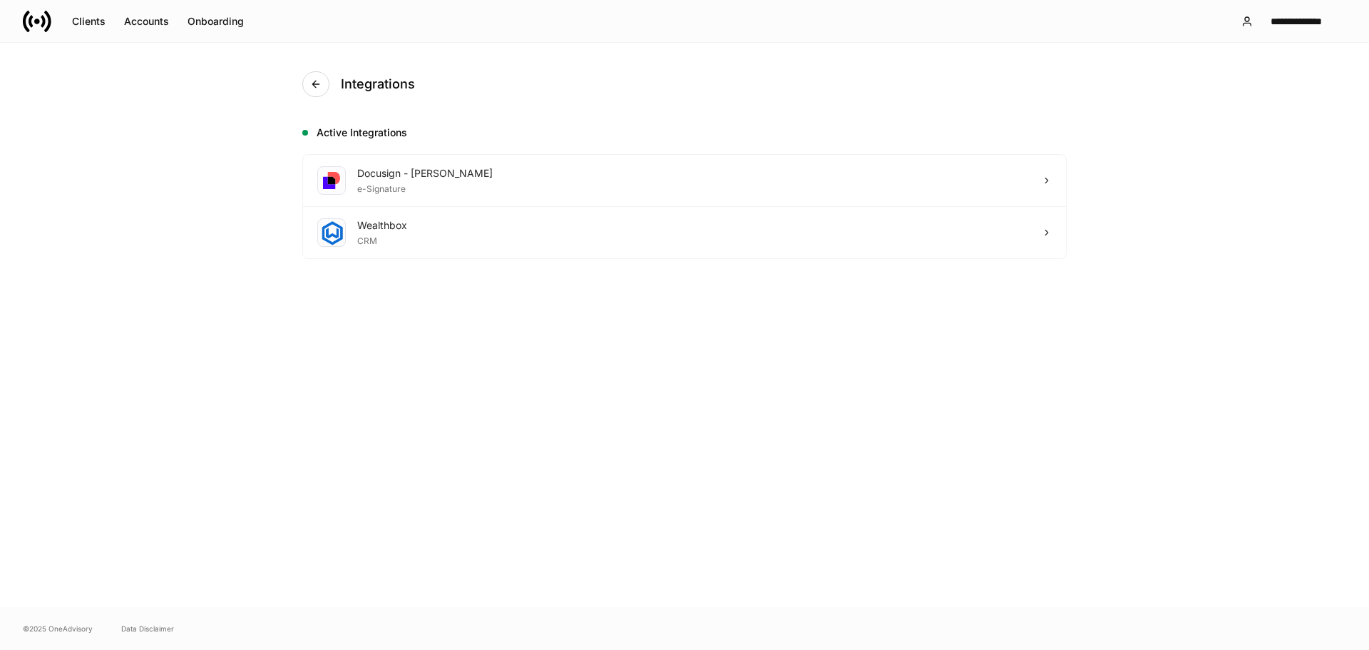
click at [300, 81] on div "Integrations Active Integrations Docusign - Schwab e-Signature Wealthbox CRM" at bounding box center [685, 325] width 856 height 564
click at [305, 83] on button "button" at bounding box center [315, 84] width 27 height 26
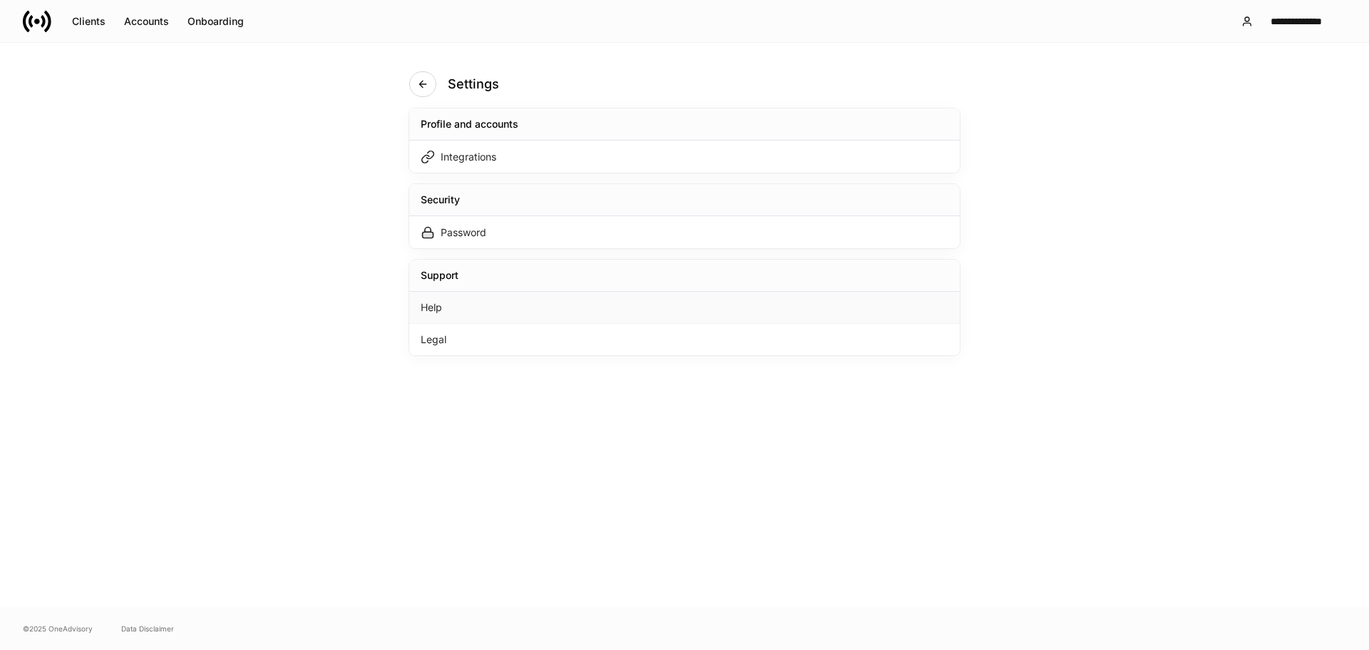
click at [534, 319] on div "Help" at bounding box center [684, 308] width 551 height 32
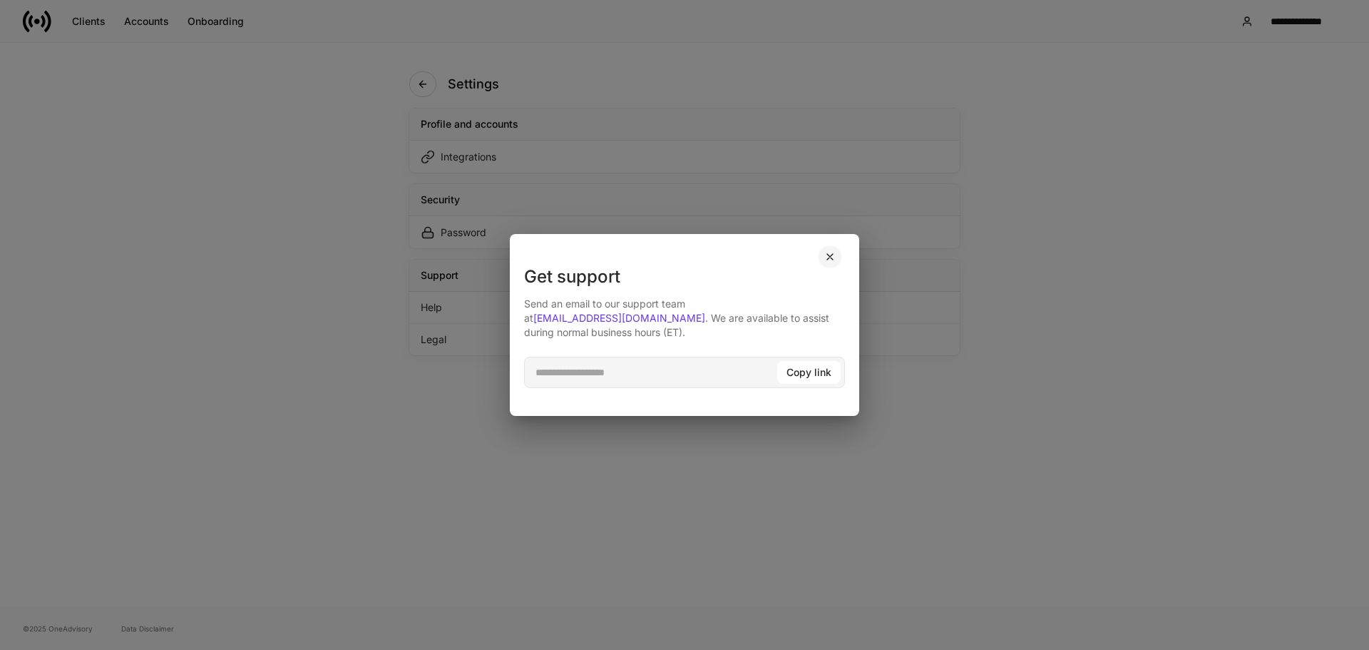
click at [833, 262] on icon "button" at bounding box center [829, 256] width 11 height 11
